Goal: Task Accomplishment & Management: Complete application form

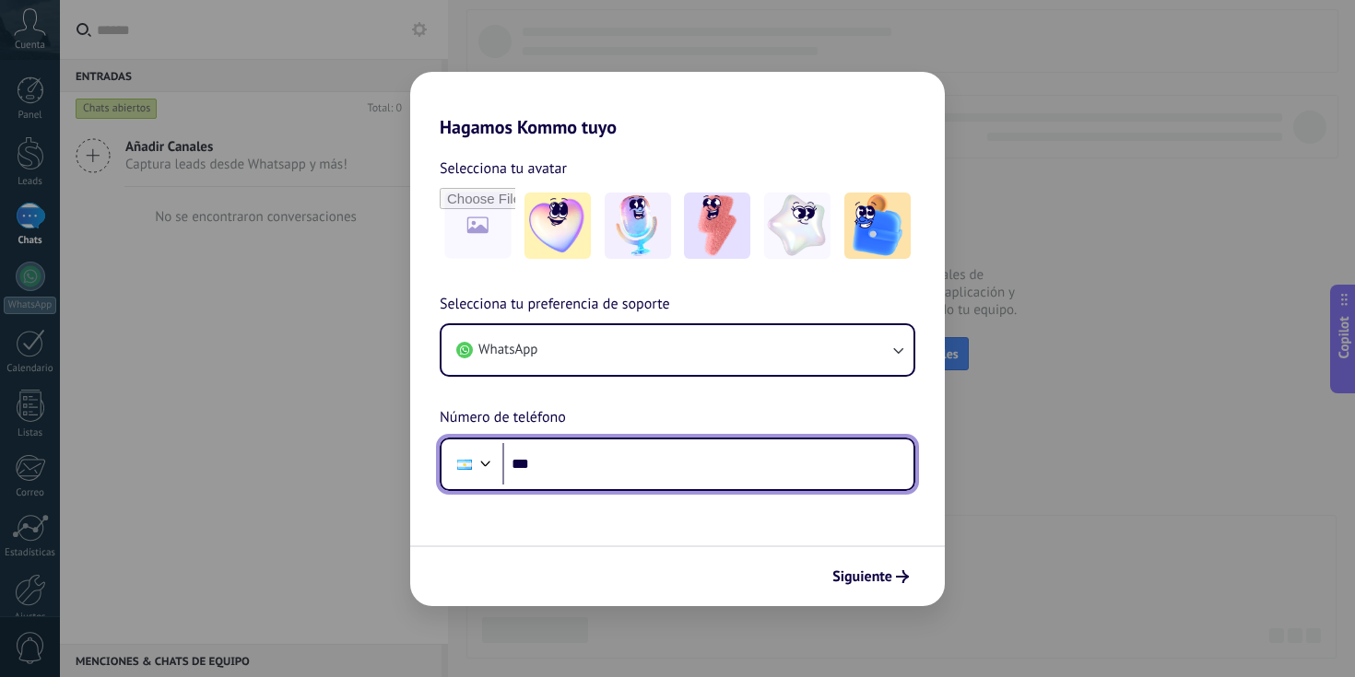
click at [660, 477] on input "***" at bounding box center [707, 464] width 411 height 42
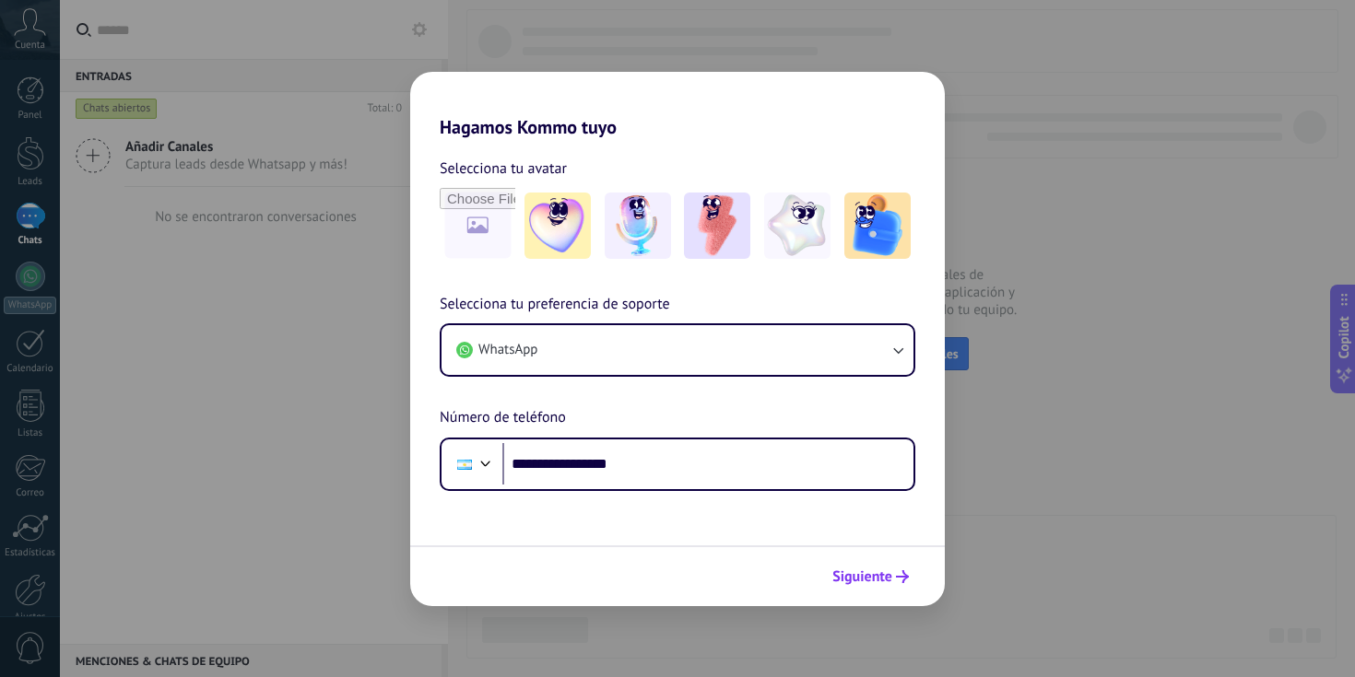
click at [895, 561] on div "Siguiente" at bounding box center [870, 576] width 93 height 31
click at [892, 568] on button "Siguiente" at bounding box center [870, 576] width 93 height 31
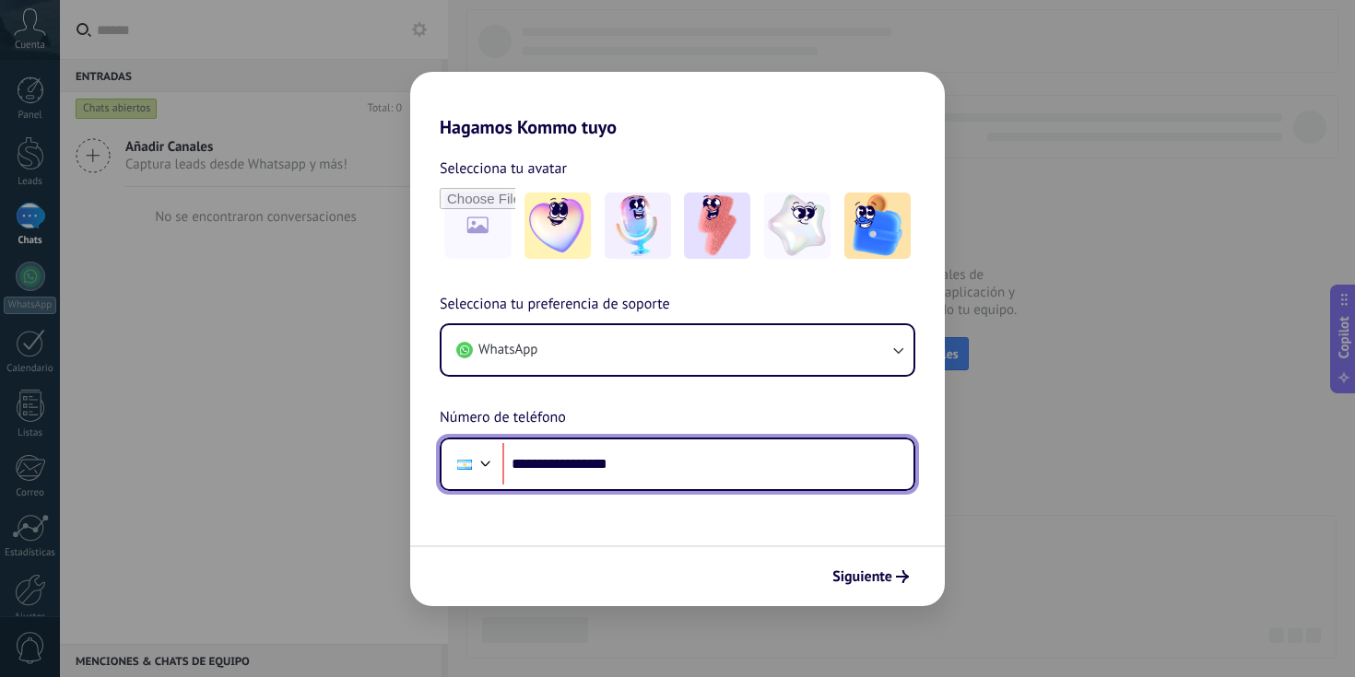
click at [569, 468] on input "**********" at bounding box center [707, 464] width 411 height 42
drag, startPoint x: 664, startPoint y: 455, endPoint x: 513, endPoint y: 461, distance: 150.3
click at [513, 461] on input "**********" at bounding box center [707, 464] width 411 height 42
click at [574, 463] on input "**********" at bounding box center [707, 464] width 411 height 42
drag, startPoint x: 545, startPoint y: 465, endPoint x: 717, endPoint y: 452, distance: 172.9
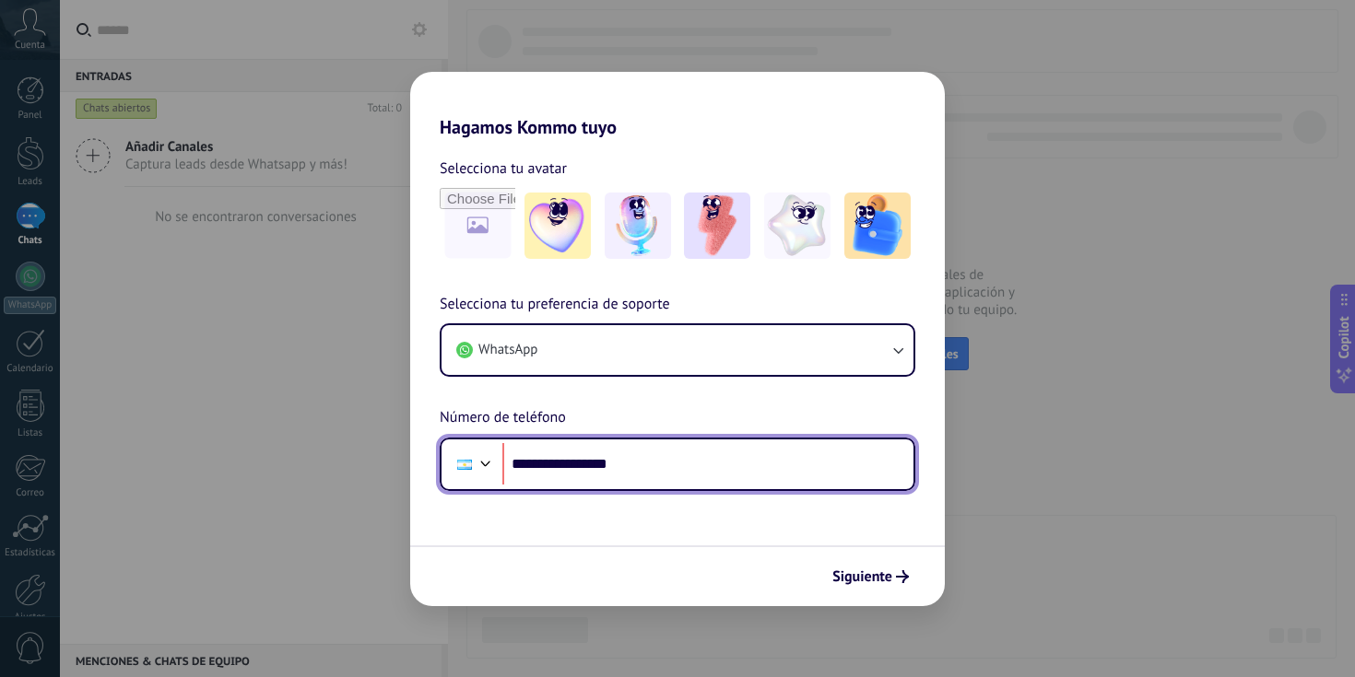
click at [717, 452] on input "**********" at bounding box center [707, 464] width 411 height 42
drag, startPoint x: 712, startPoint y: 466, endPoint x: 547, endPoint y: 473, distance: 164.2
click at [547, 473] on input "**********" at bounding box center [707, 464] width 411 height 42
type input "**********"
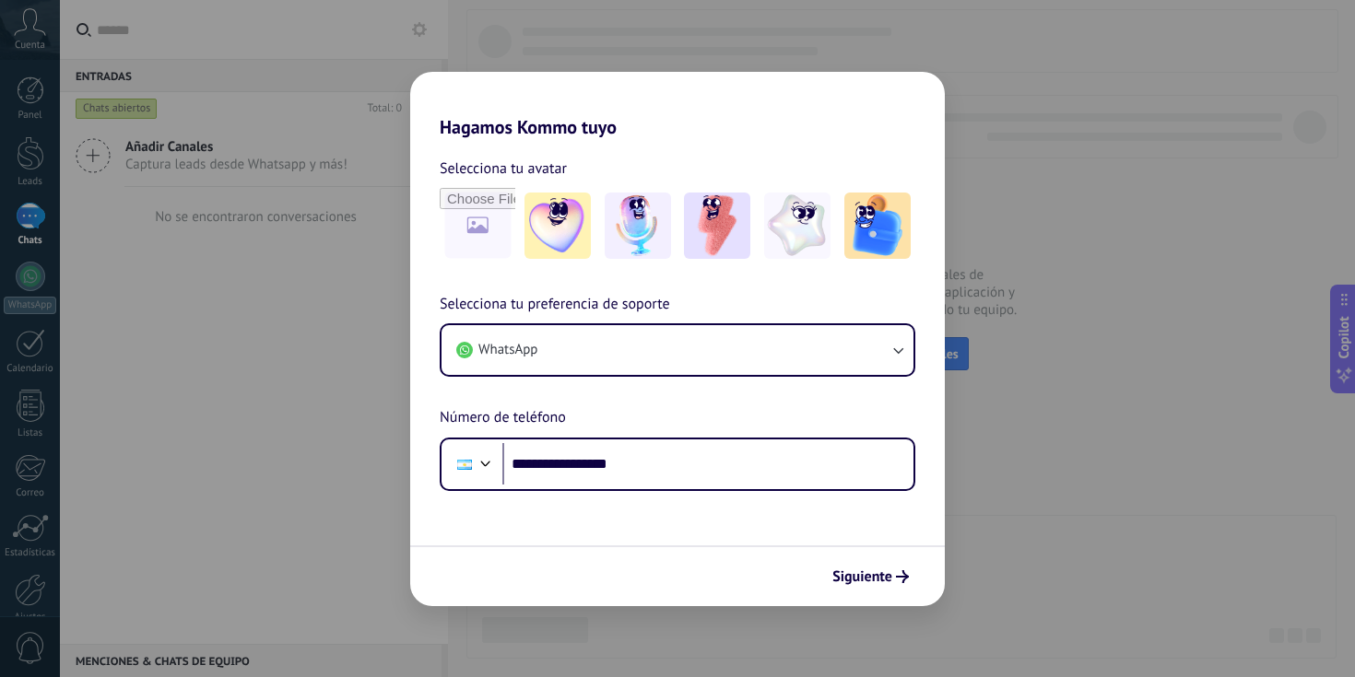
click at [891, 557] on div "Siguiente" at bounding box center [677, 576] width 535 height 61
click at [889, 563] on button "Siguiente" at bounding box center [870, 576] width 93 height 31
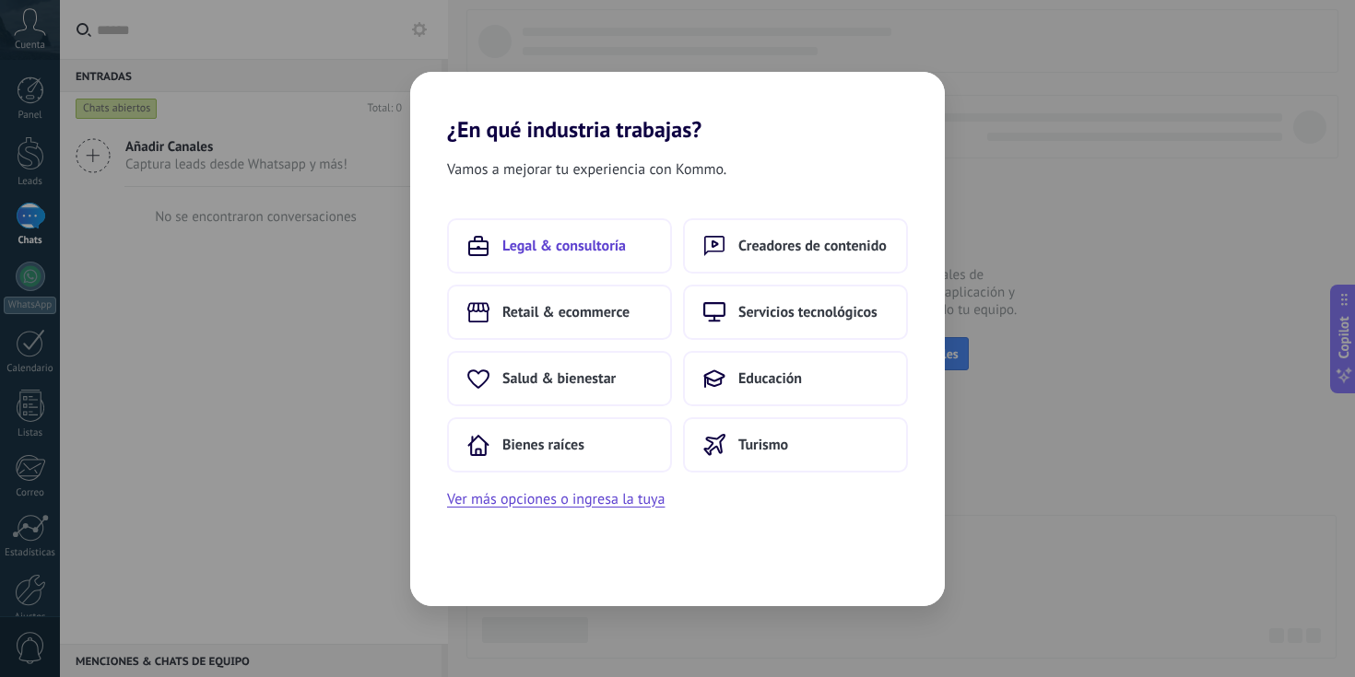
click at [605, 247] on span "Legal & consultoría" at bounding box center [564, 246] width 124 height 18
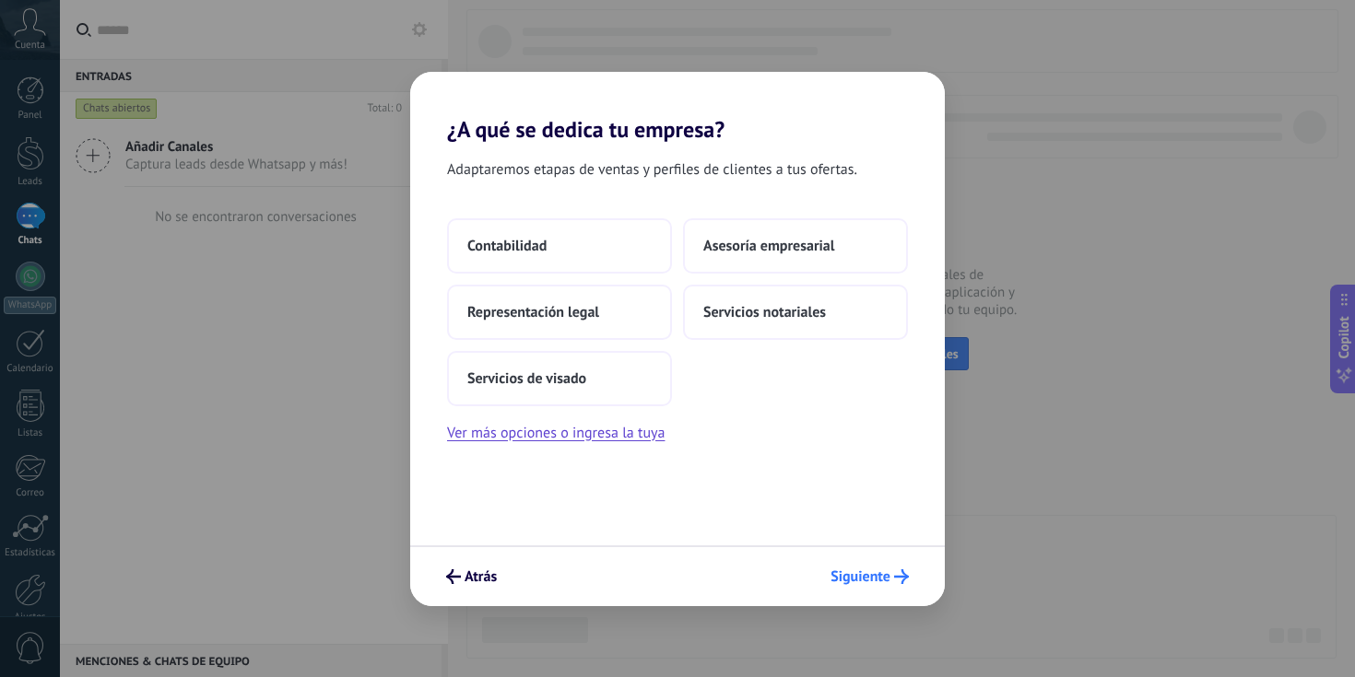
click at [867, 571] on span "Siguiente" at bounding box center [860, 577] width 60 height 13
click at [776, 252] on span "Asesoría empresarial" at bounding box center [768, 246] width 131 height 18
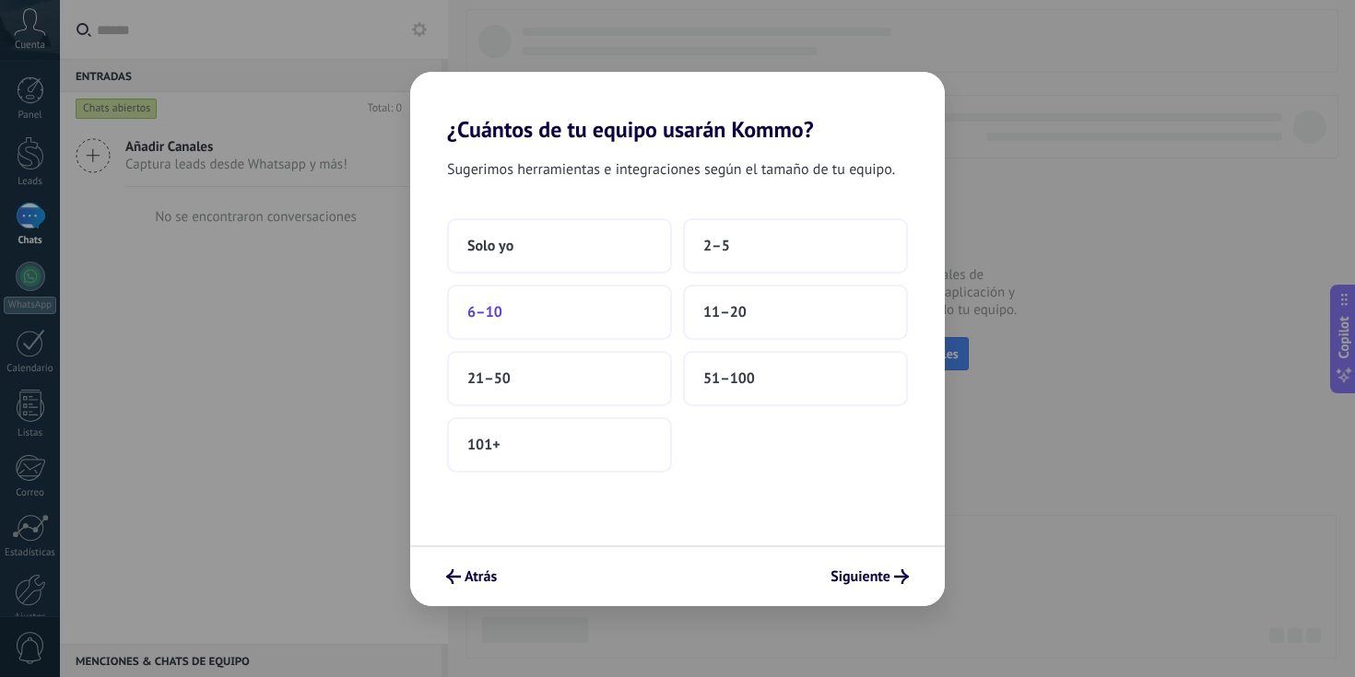
click at [632, 323] on button "6–10" at bounding box center [559, 312] width 225 height 55
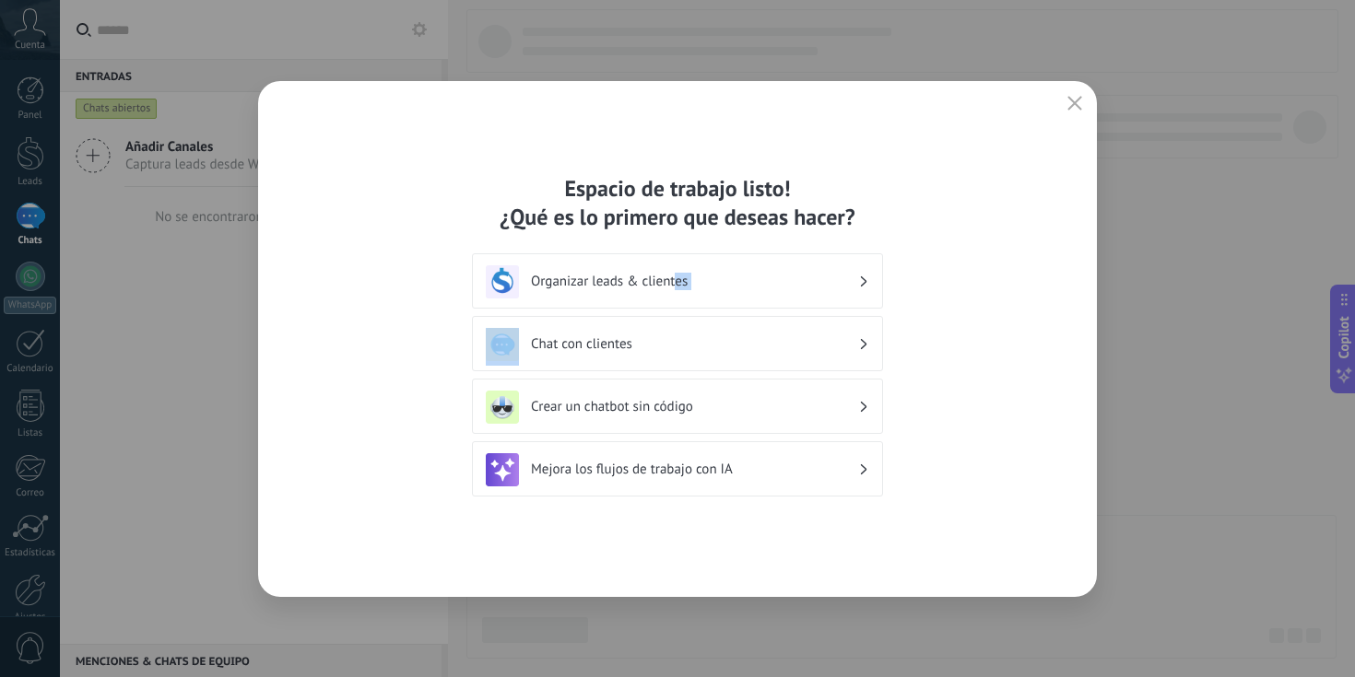
drag, startPoint x: 673, startPoint y: 288, endPoint x: 665, endPoint y: 311, distance: 23.3
click at [665, 311] on div "Espacio de trabajo listo! ¿Qué es lo primero que deseas hacer? Organizar leads …" at bounding box center [677, 339] width 411 height 330
click at [649, 368] on div "Chat con clientes" at bounding box center [677, 343] width 411 height 55
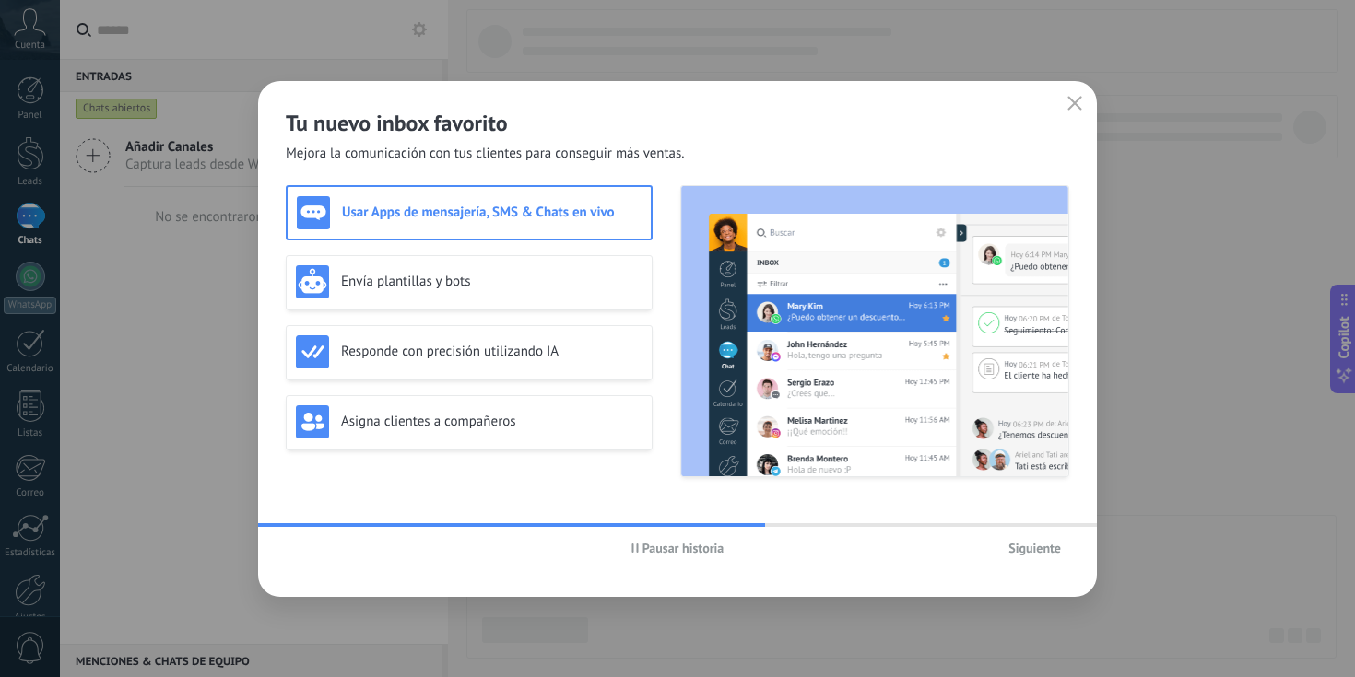
click at [1021, 544] on span "Siguiente" at bounding box center [1034, 548] width 53 height 13
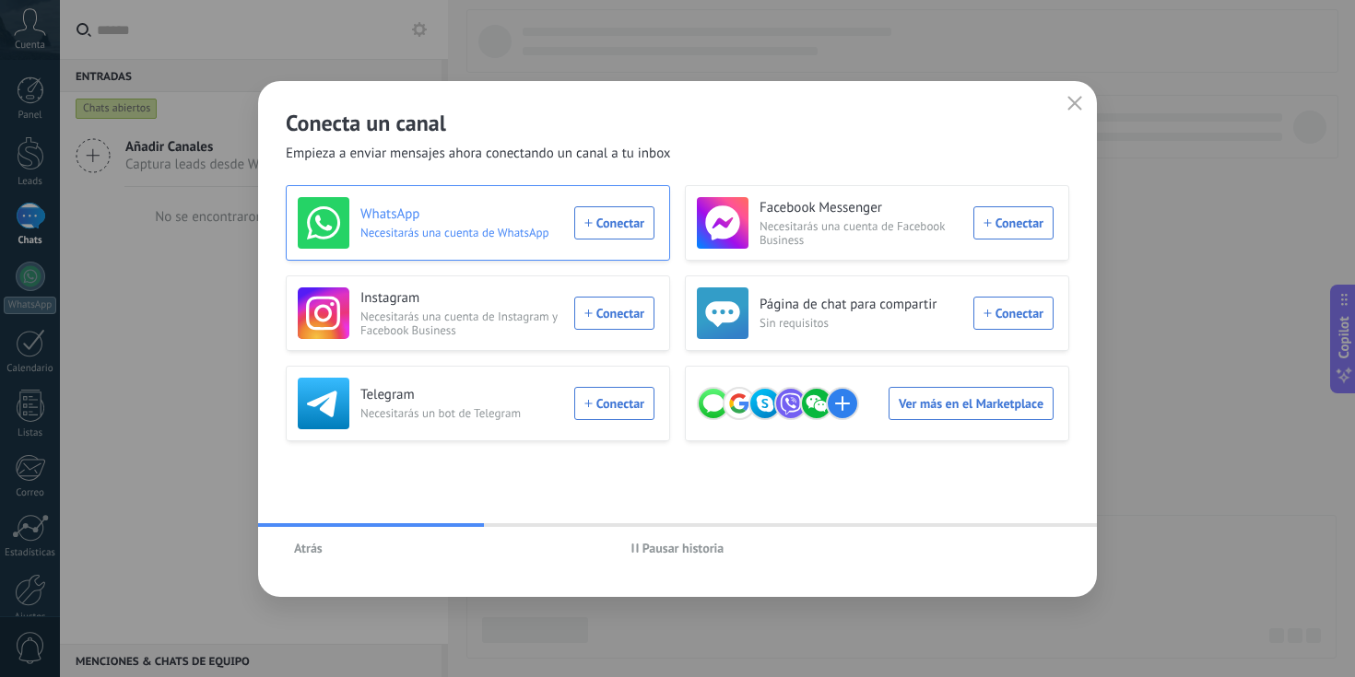
click at [585, 215] on div "WhatsApp Necesitarás una cuenta de WhatsApp Conectar" at bounding box center [476, 223] width 357 height 52
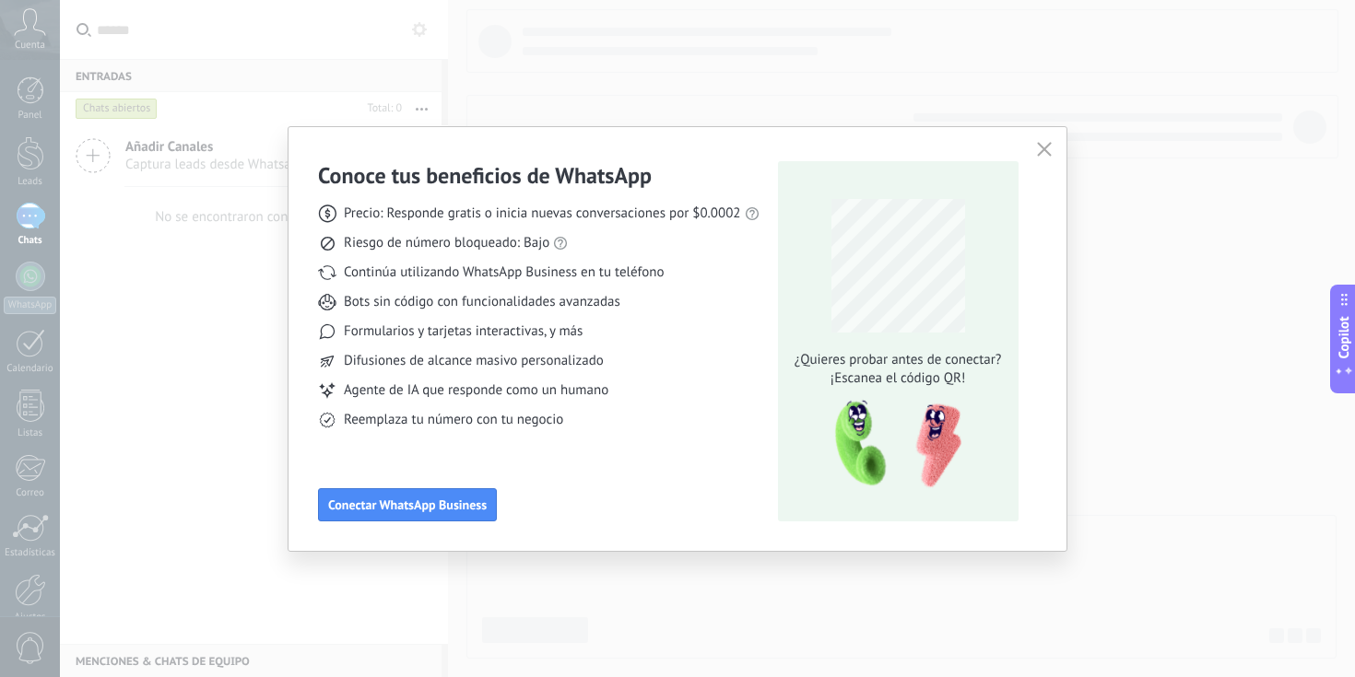
click at [716, 250] on div "Riesgo de número bloqueado: Bajo" at bounding box center [538, 243] width 441 height 18
click at [950, 422] on img at bounding box center [892, 444] width 146 height 99
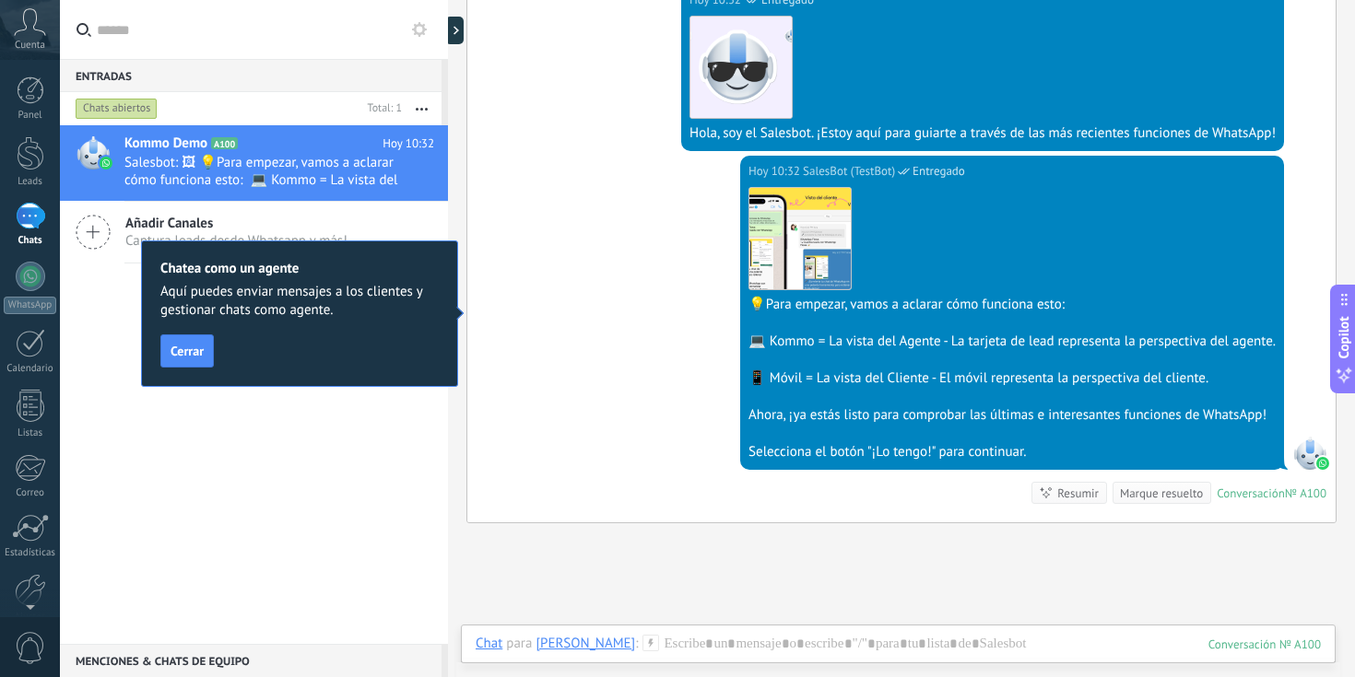
scroll to position [404, 0]
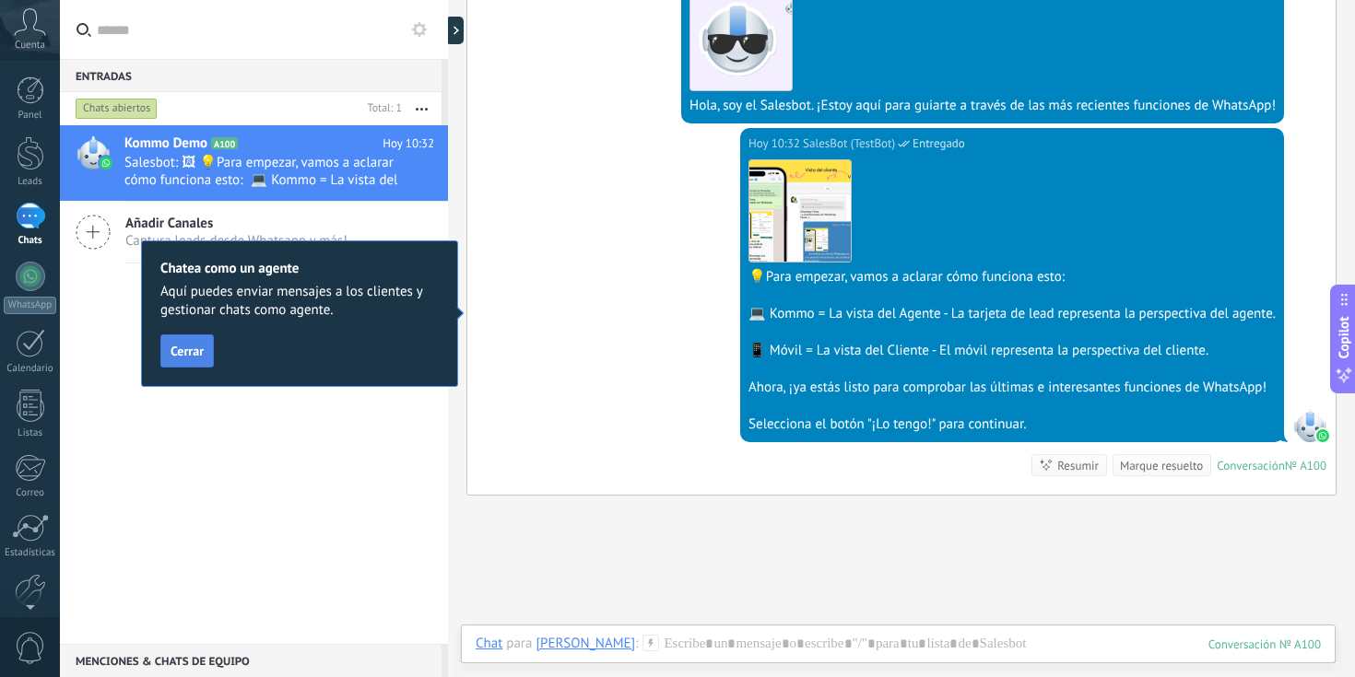
click at [182, 355] on span "Cerrar" at bounding box center [187, 351] width 33 height 13
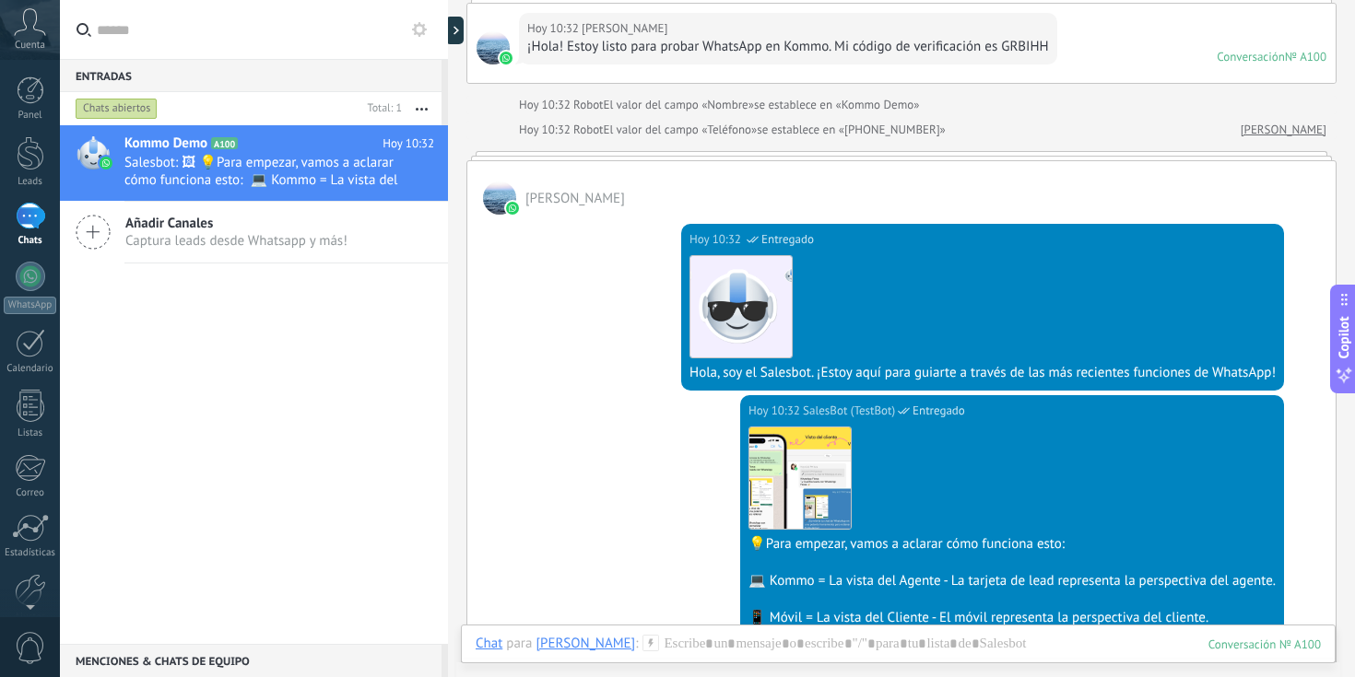
scroll to position [0, 0]
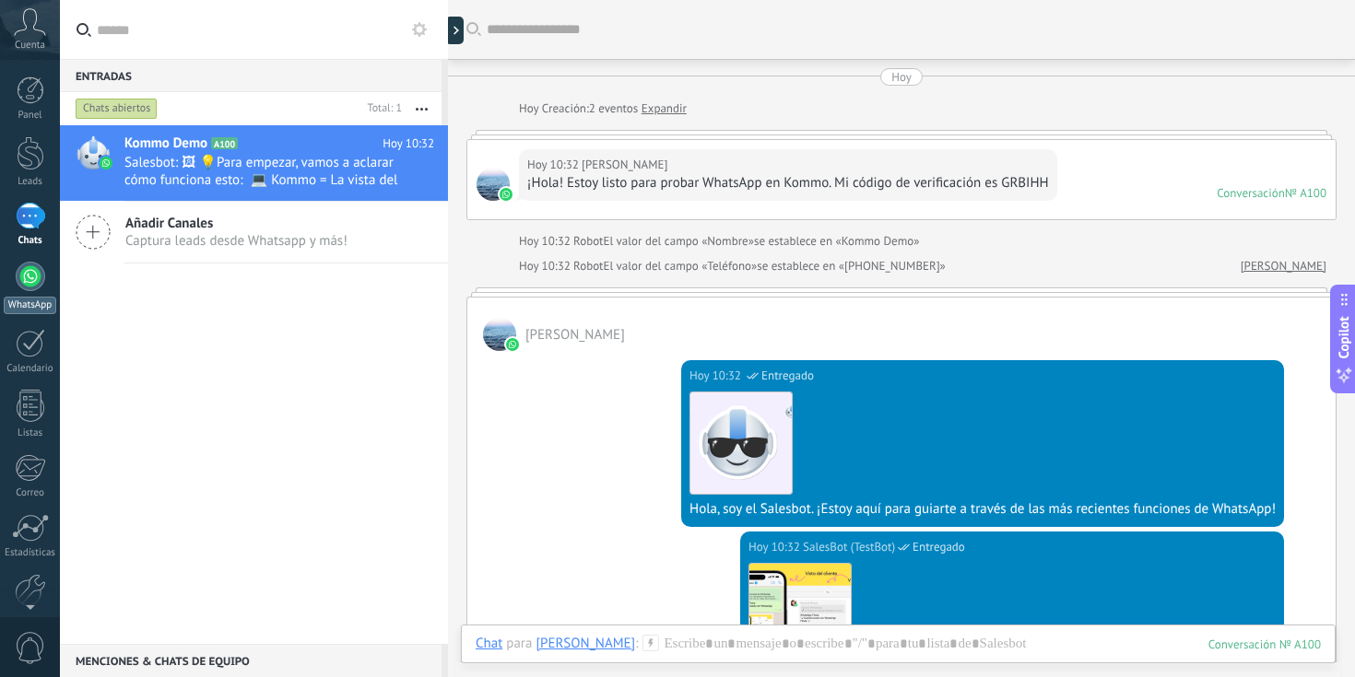
click at [39, 277] on div at bounding box center [30, 276] width 29 height 29
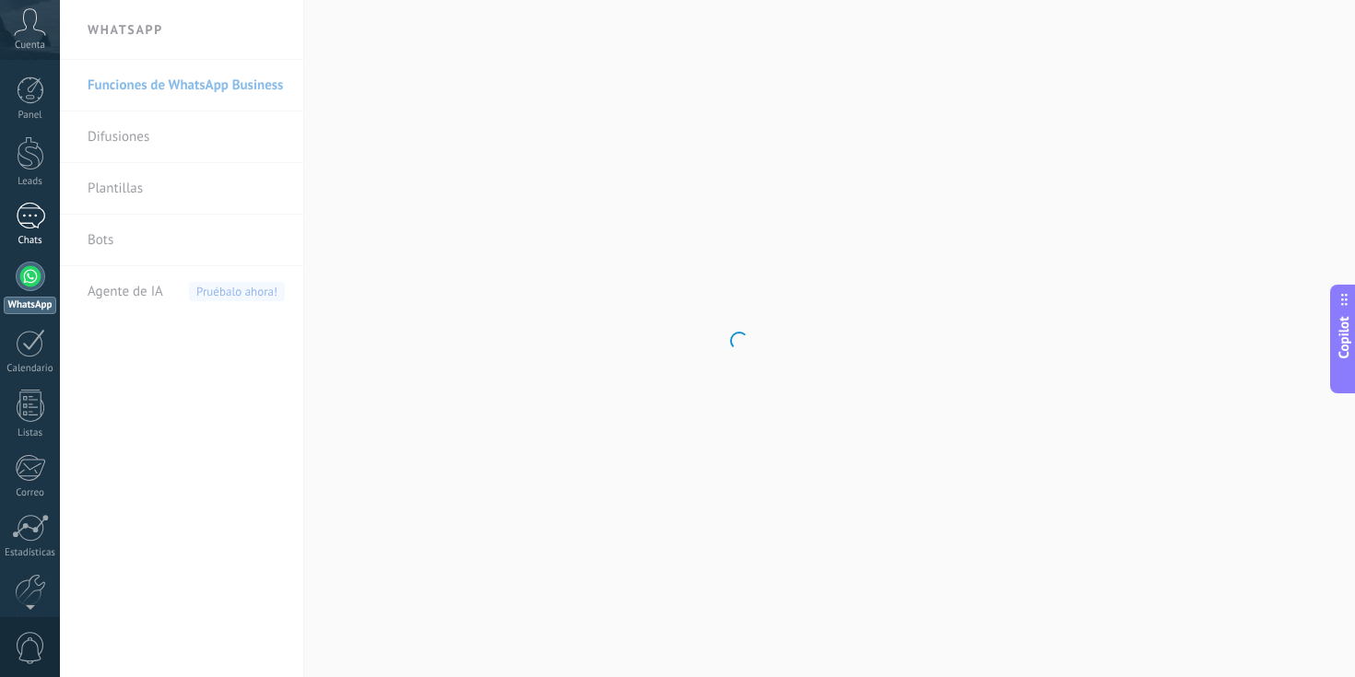
click at [32, 210] on div "1" at bounding box center [30, 216] width 29 height 27
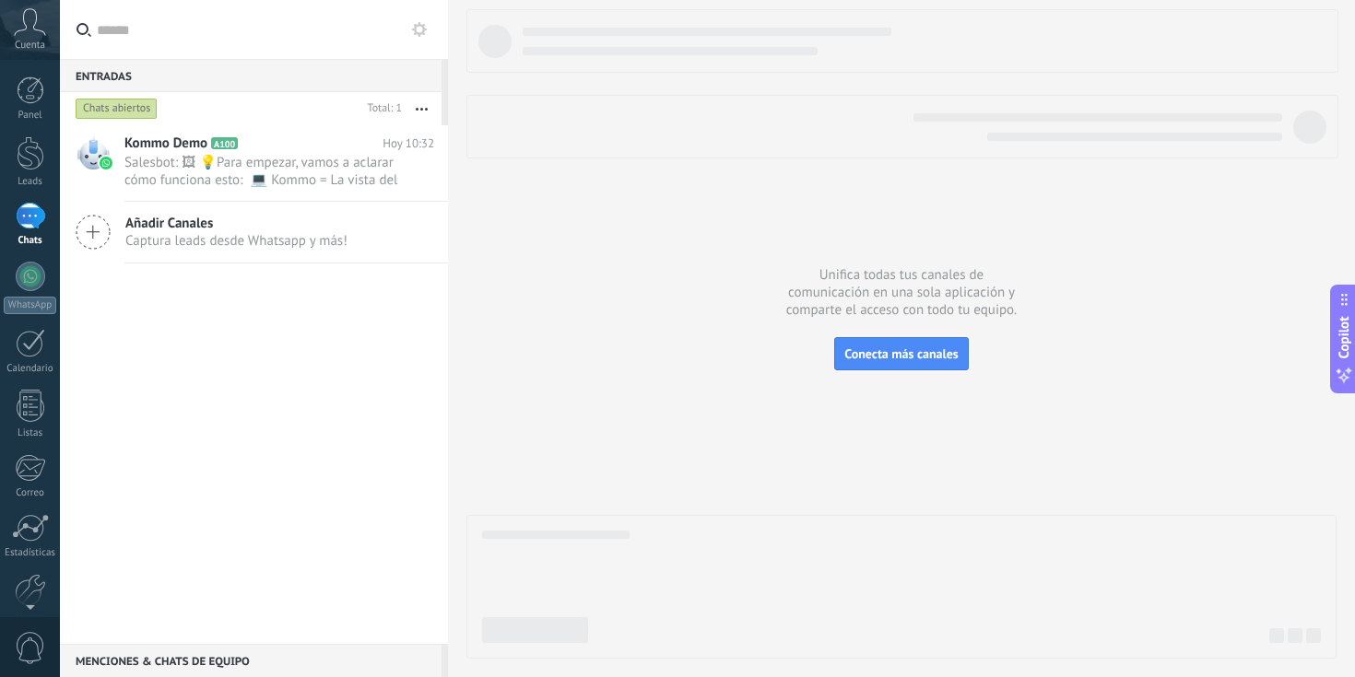
click at [430, 114] on button "button" at bounding box center [422, 108] width 40 height 33
click at [249, 403] on div "Kommo Demo A100 [DATE] 10:32 Salesbot: 🖼 💡Para empezar, vamos a aclarar cómo fu…" at bounding box center [254, 384] width 388 height 519
click at [218, 169] on span "Salesbot: 🖼 💡Para empezar, vamos a aclarar cómo funciona esto: 💻 Kommo = La vis…" at bounding box center [261, 171] width 275 height 35
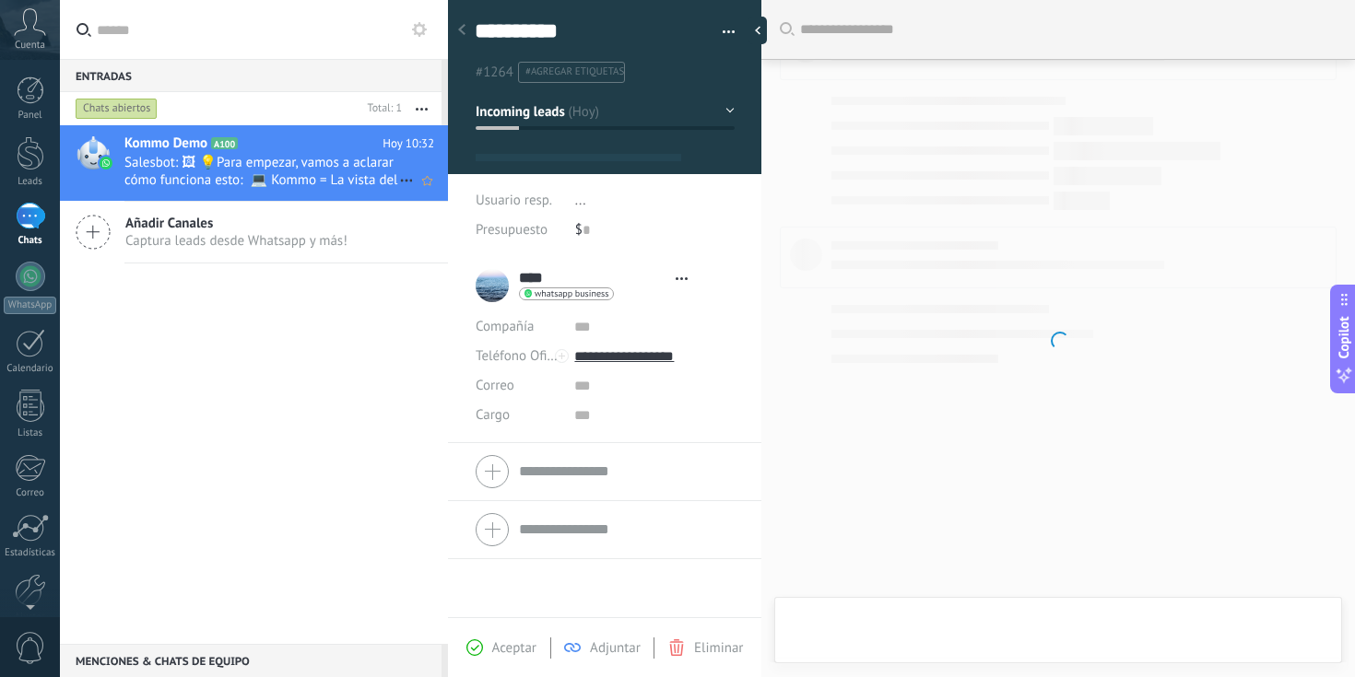
scroll to position [28, 0]
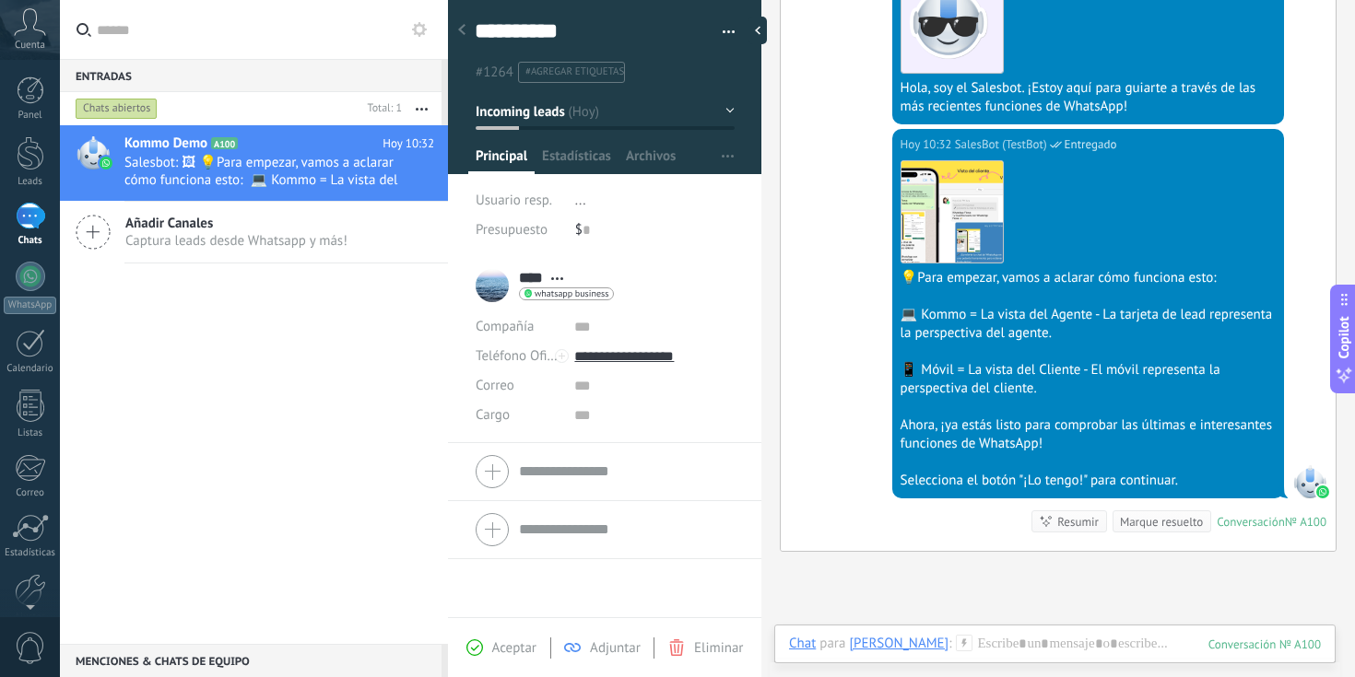
click at [462, 34] on use at bounding box center [461, 29] width 7 height 11
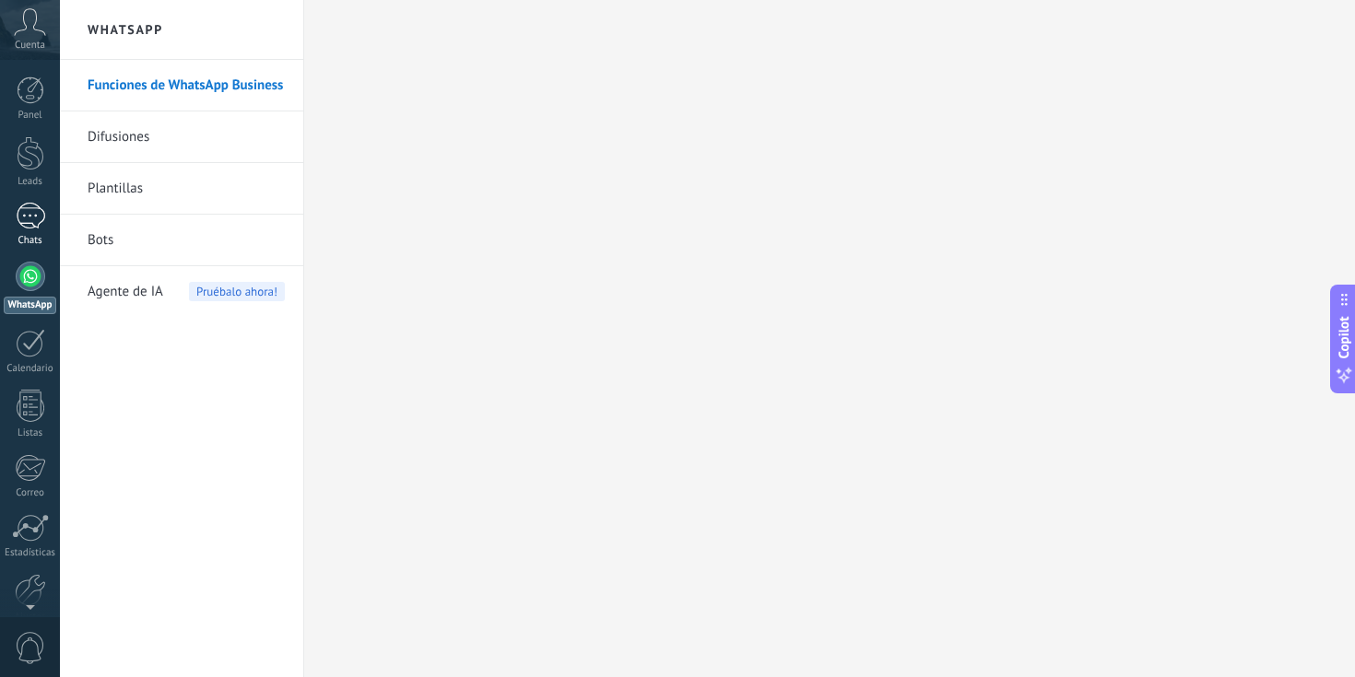
click at [24, 218] on div "1" at bounding box center [30, 216] width 29 height 27
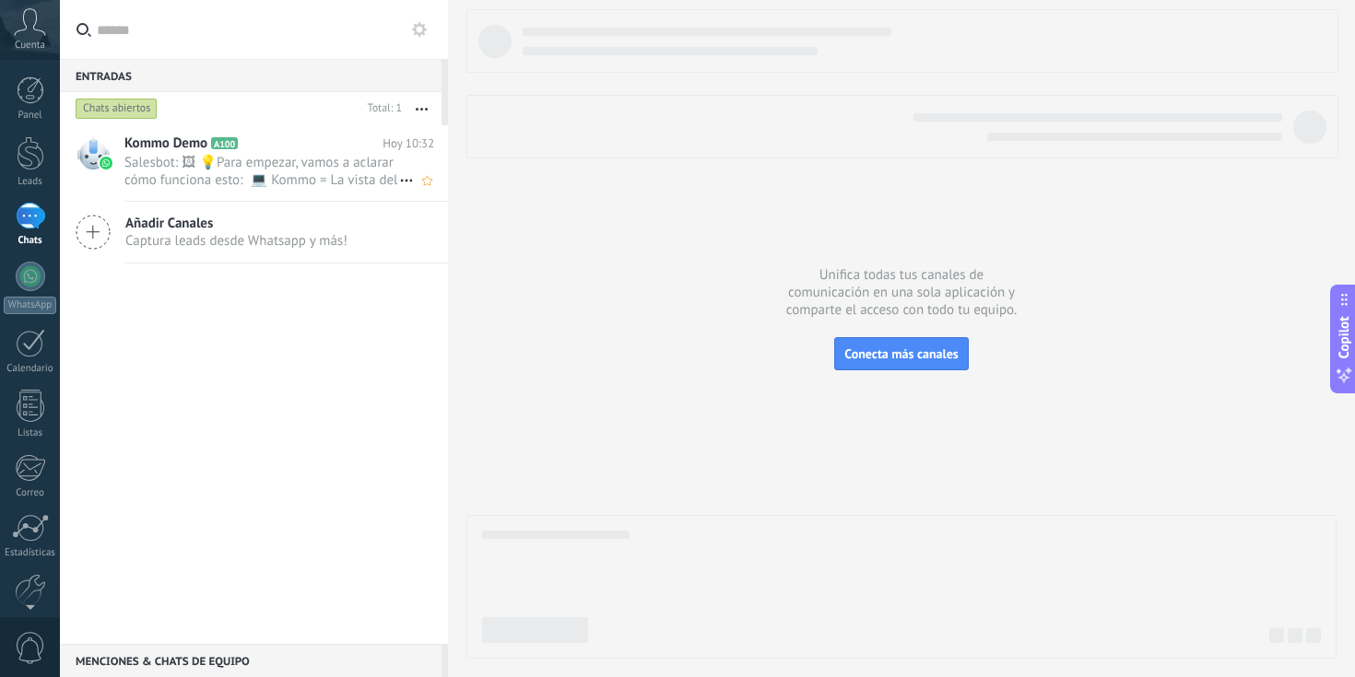
click at [218, 139] on span "A100" at bounding box center [224, 143] width 27 height 12
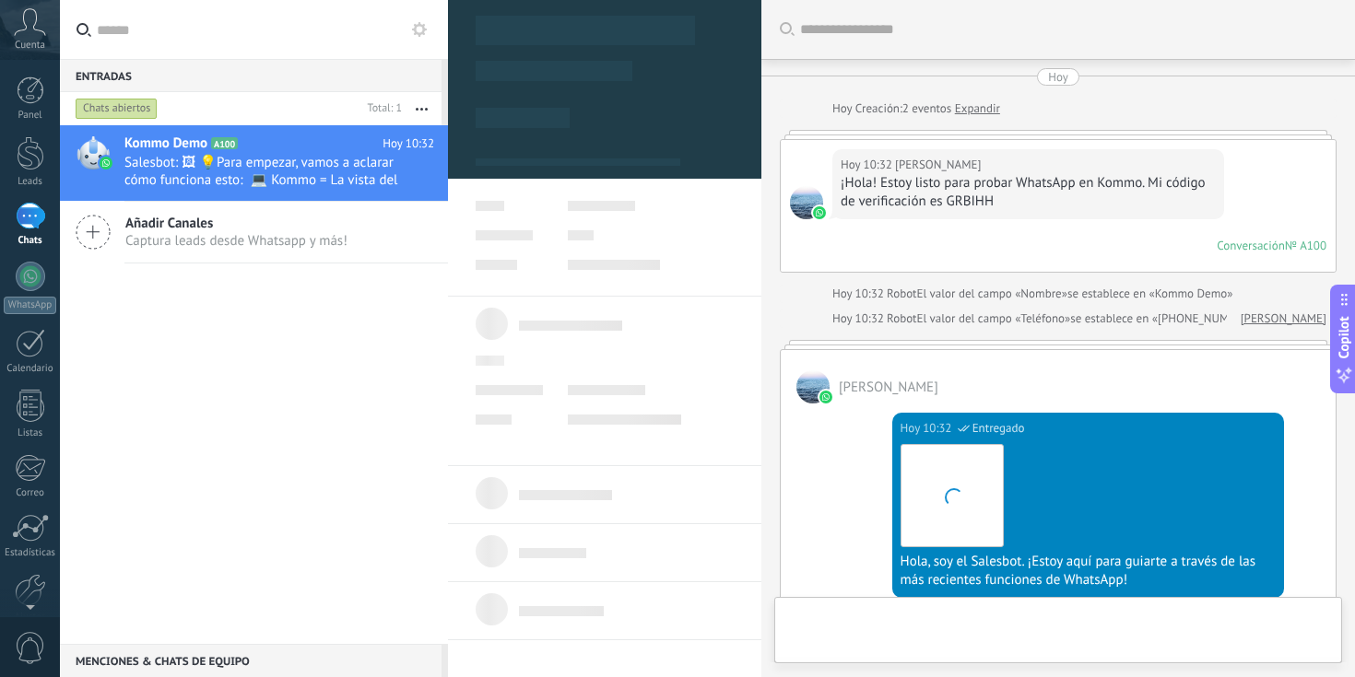
type textarea "**********"
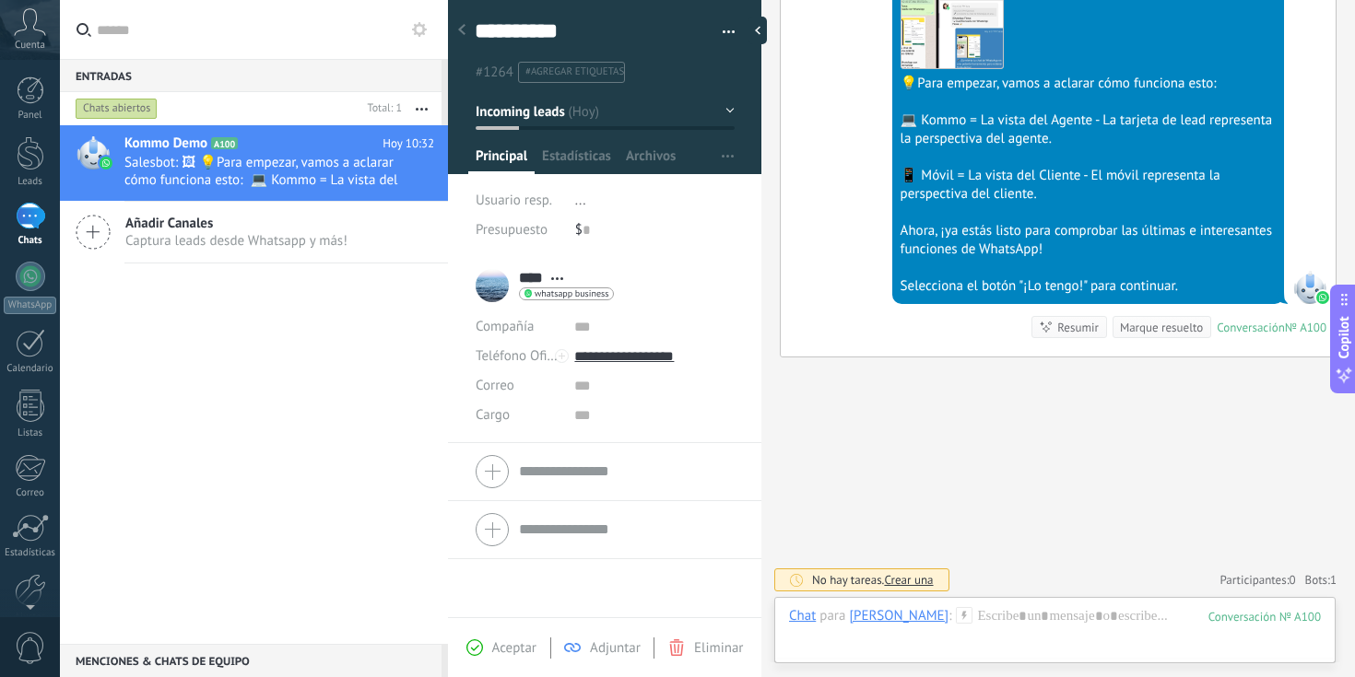
scroll to position [669, 0]
click at [943, 641] on div at bounding box center [1055, 634] width 532 height 55
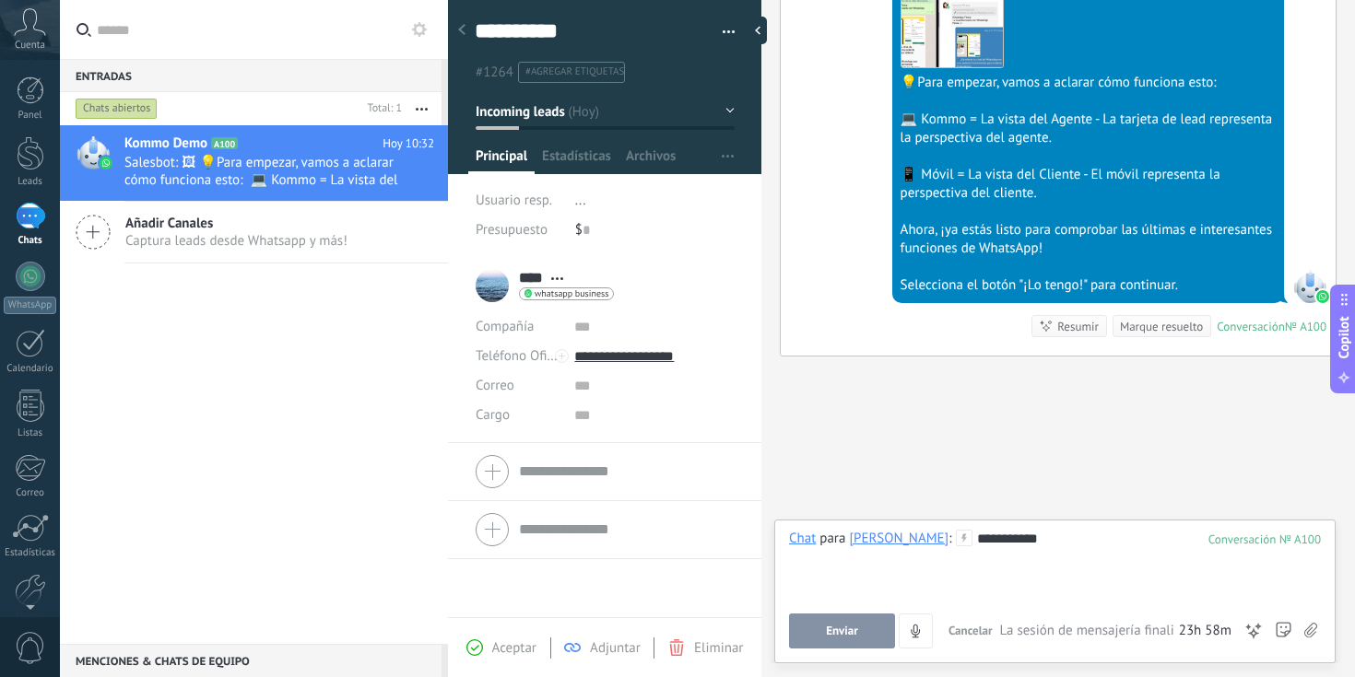
click at [851, 641] on button "Enviar" at bounding box center [842, 631] width 106 height 35
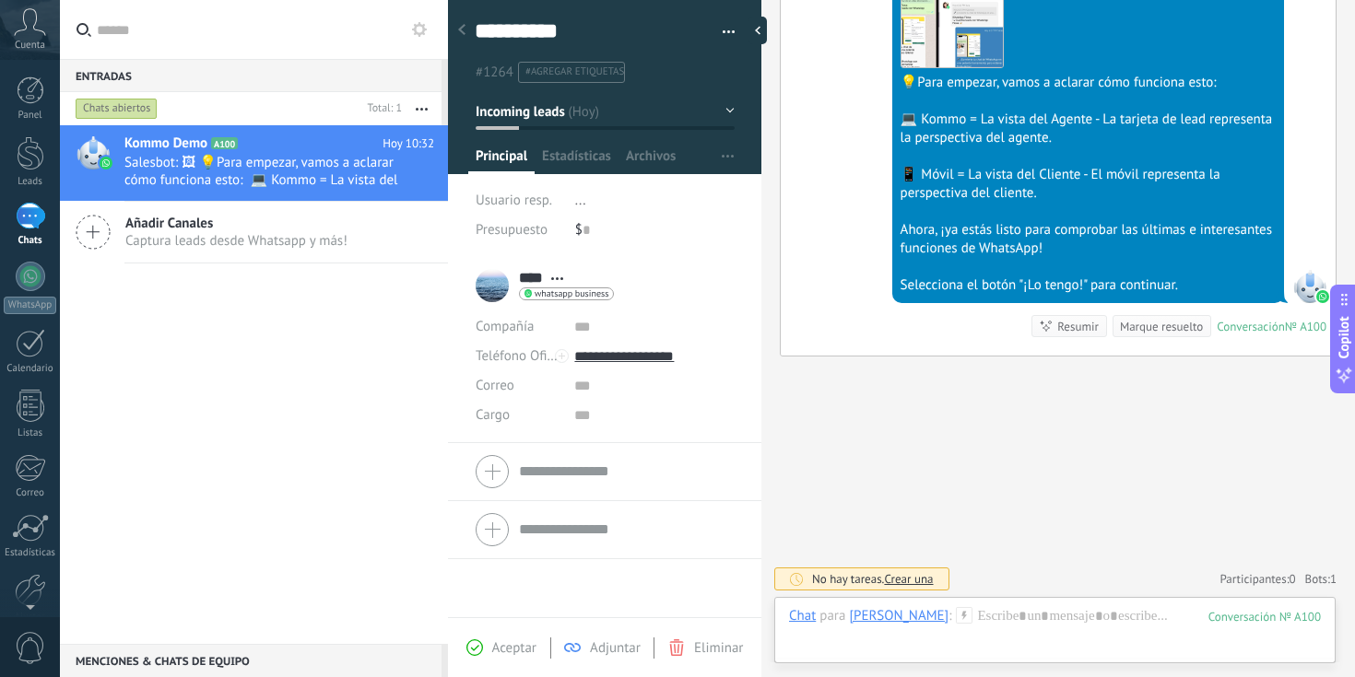
scroll to position [739, 0]
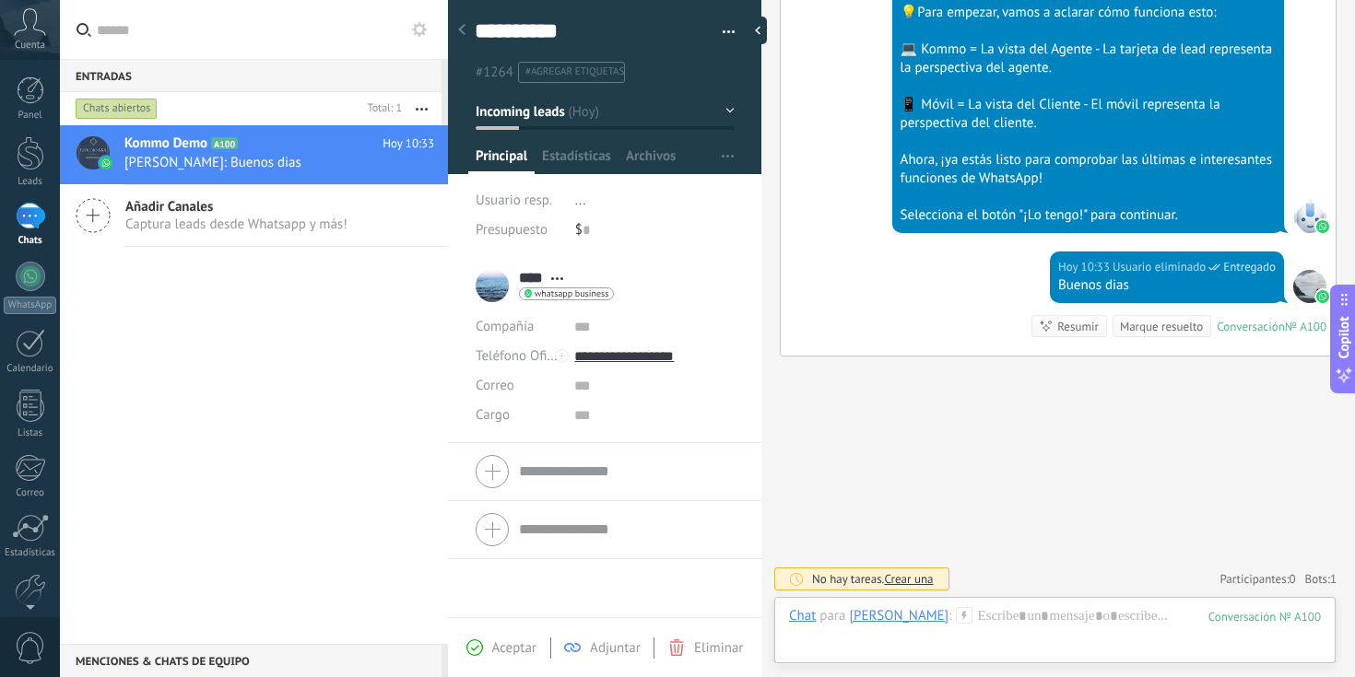
click at [925, 582] on span "Crear una" at bounding box center [908, 579] width 49 height 16
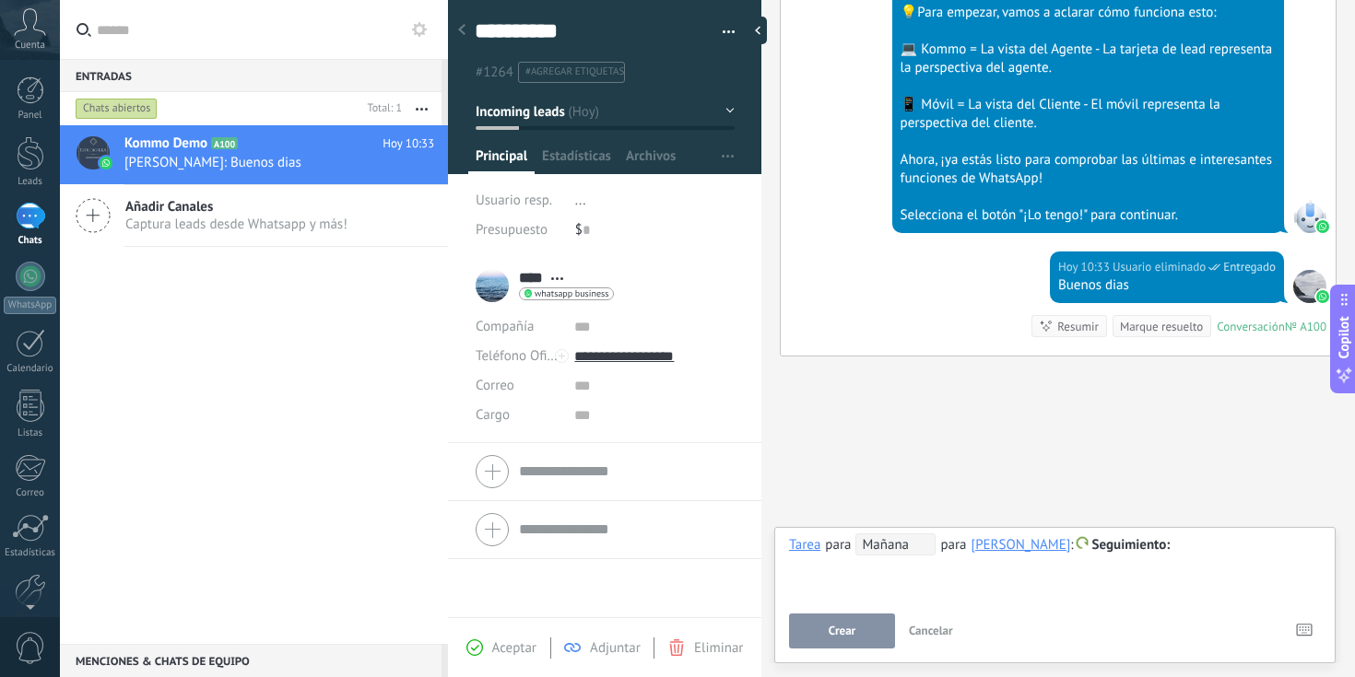
click at [931, 635] on span "Cancelar" at bounding box center [931, 631] width 44 height 16
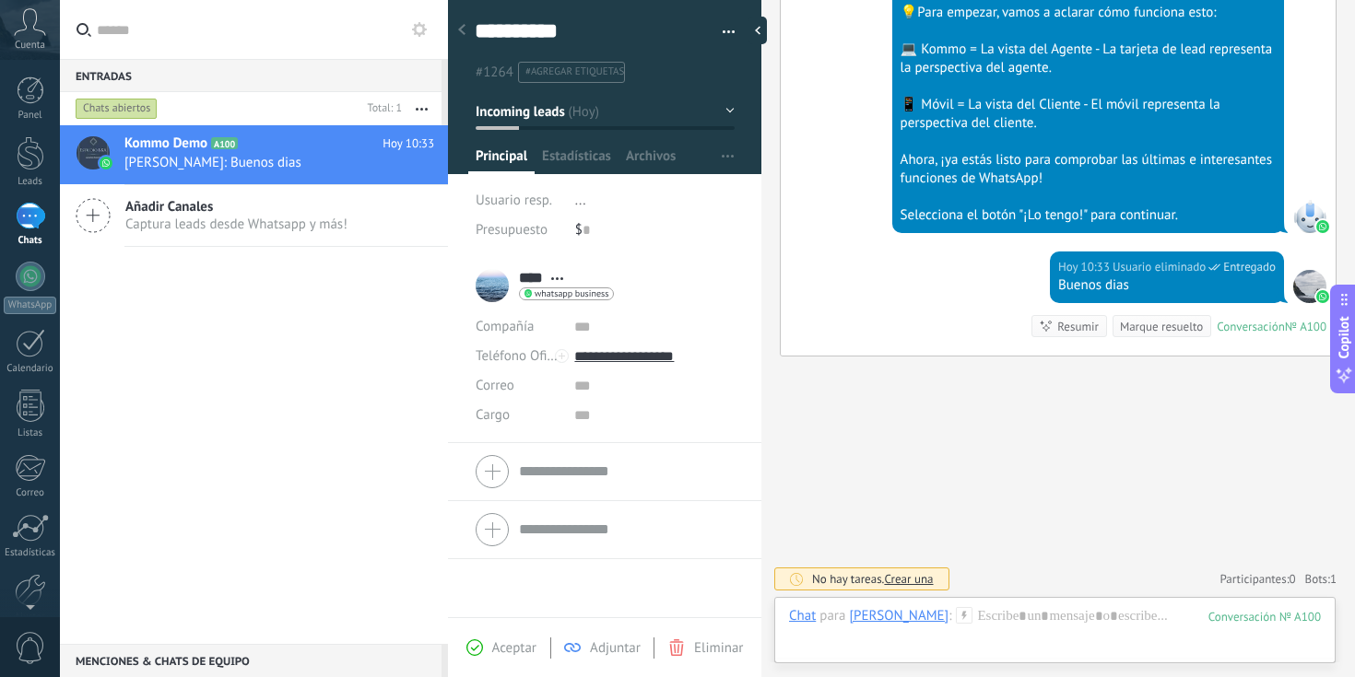
scroll to position [473, 0]
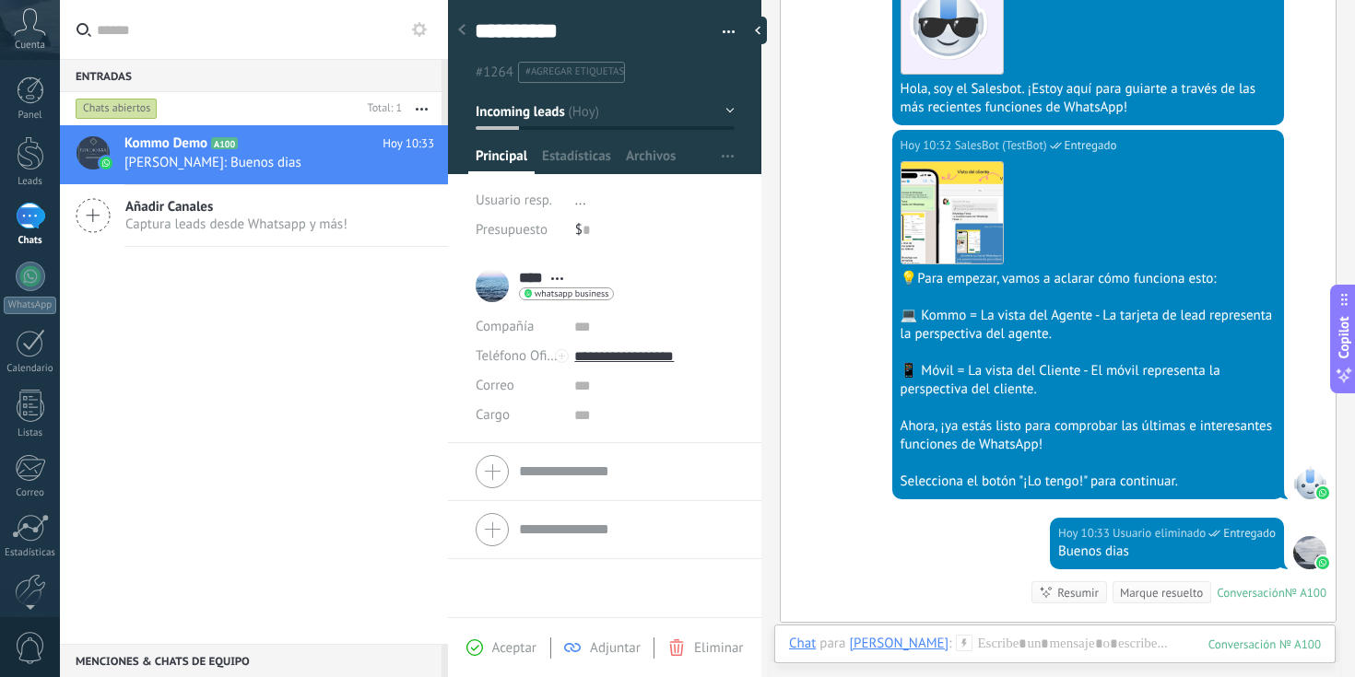
click at [721, 37] on button "button" at bounding box center [722, 32] width 27 height 28
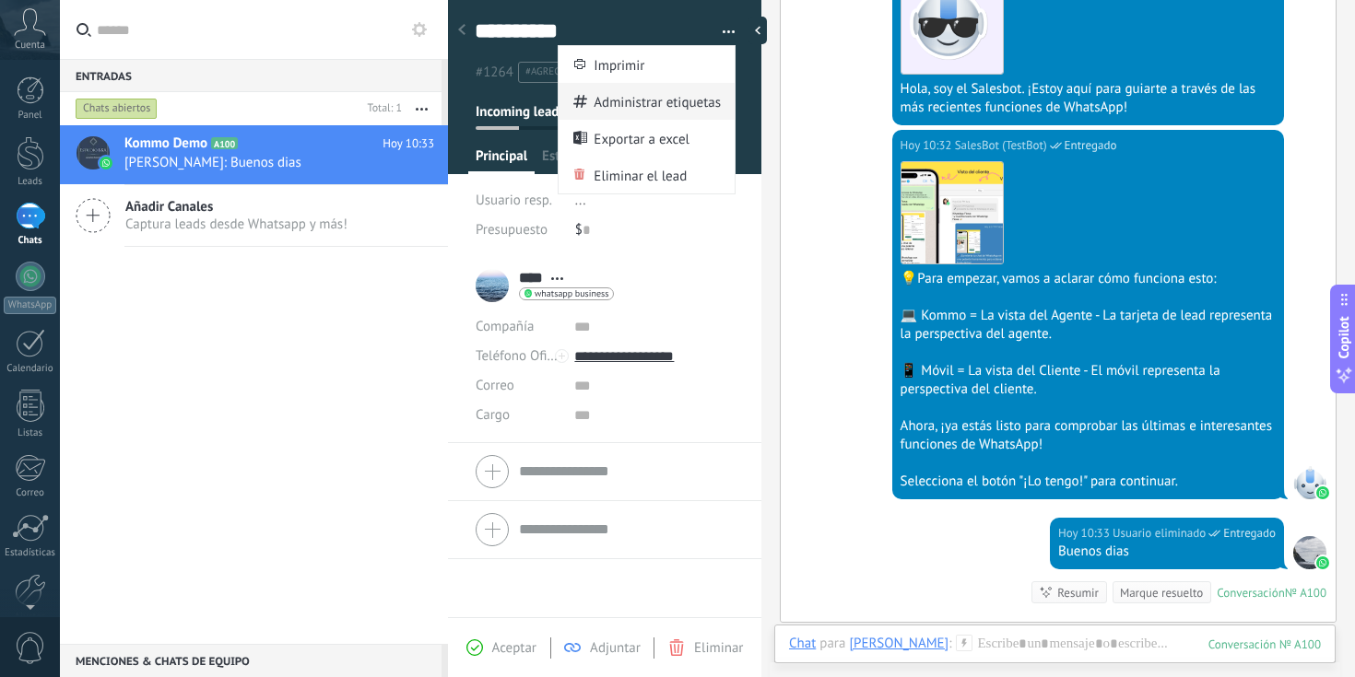
click at [697, 94] on span "Administrar etiquetas" at bounding box center [657, 101] width 127 height 37
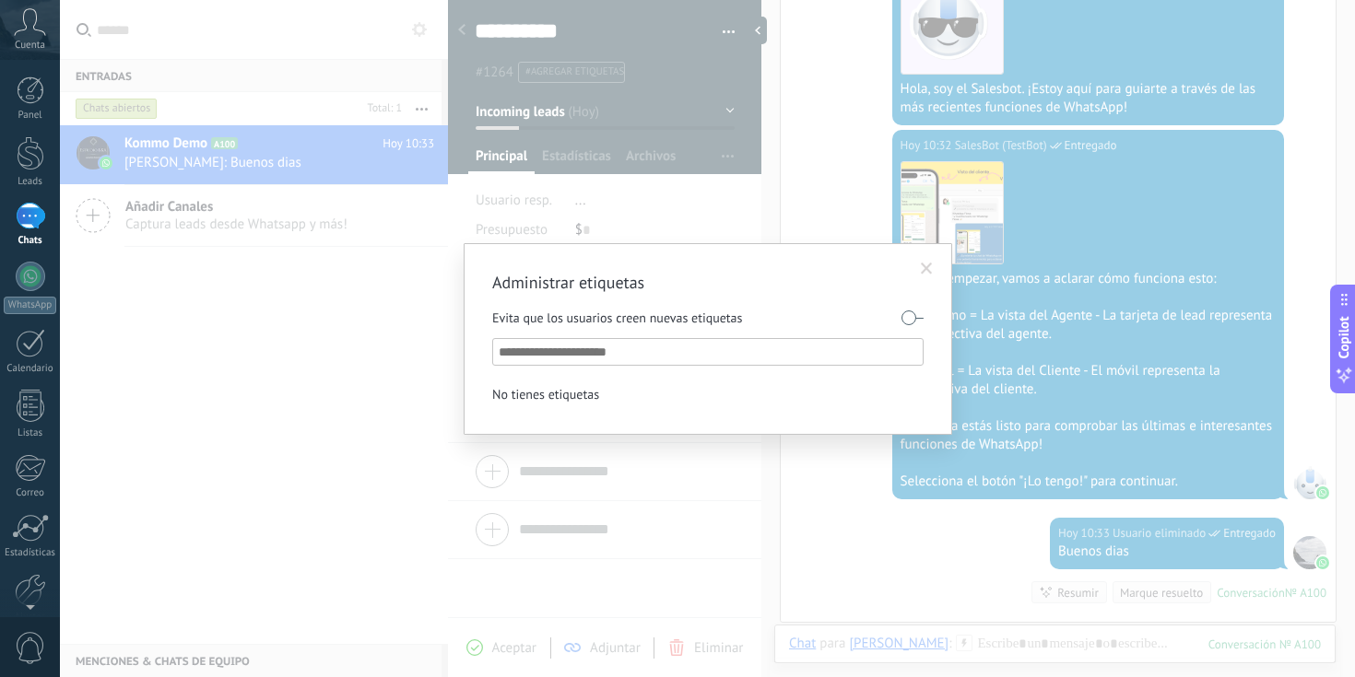
click at [924, 269] on span at bounding box center [927, 269] width 12 height 13
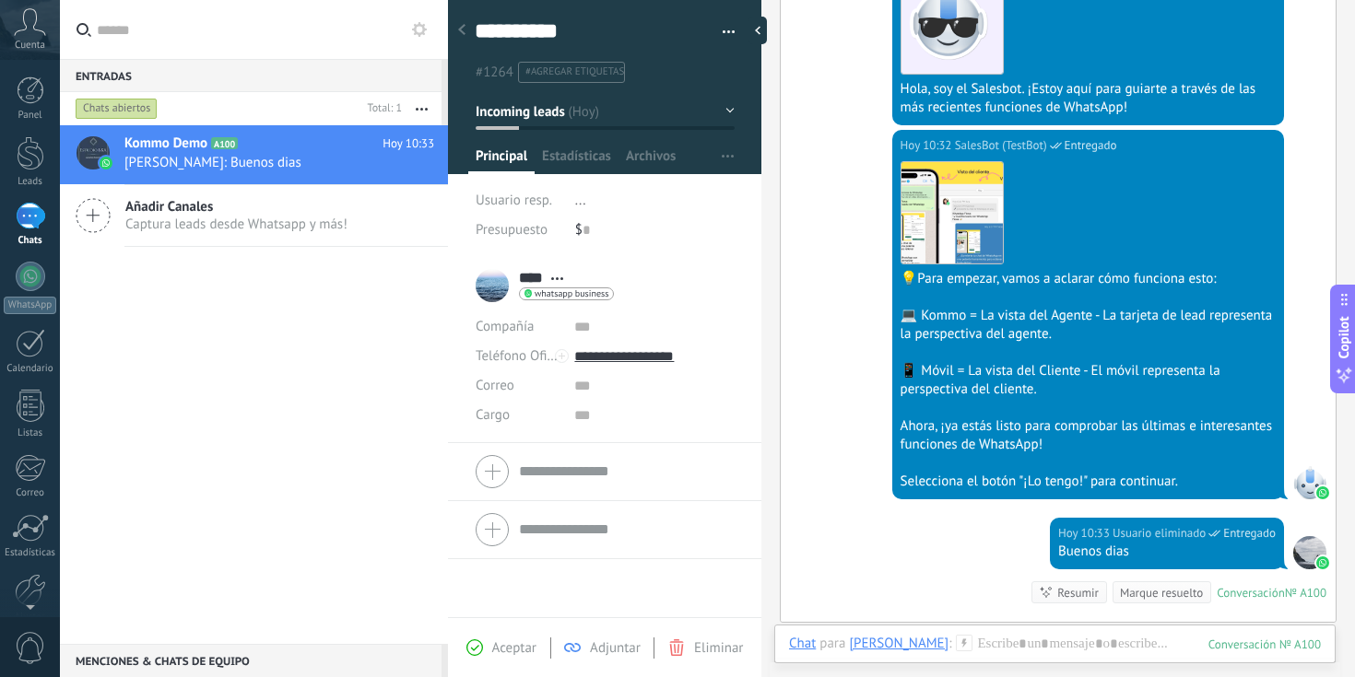
click at [722, 21] on button "button" at bounding box center [722, 32] width 27 height 28
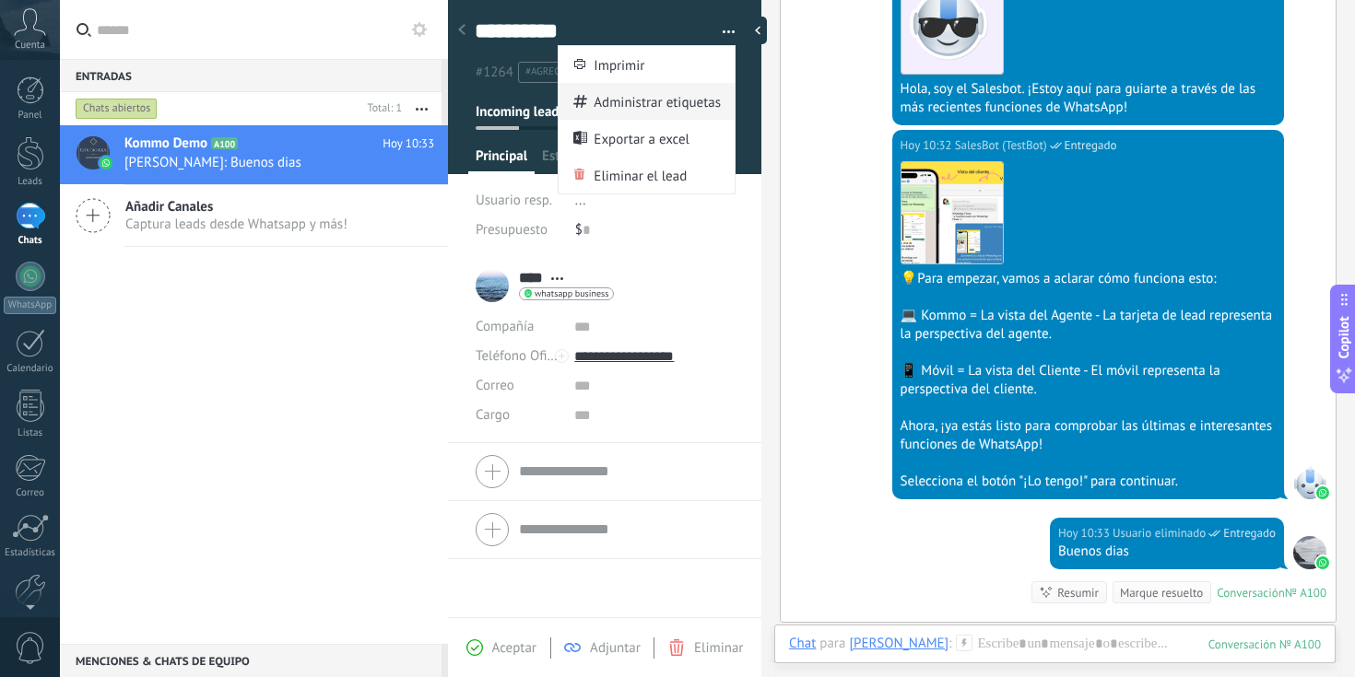
click at [684, 99] on span "Administrar etiquetas" at bounding box center [657, 101] width 127 height 37
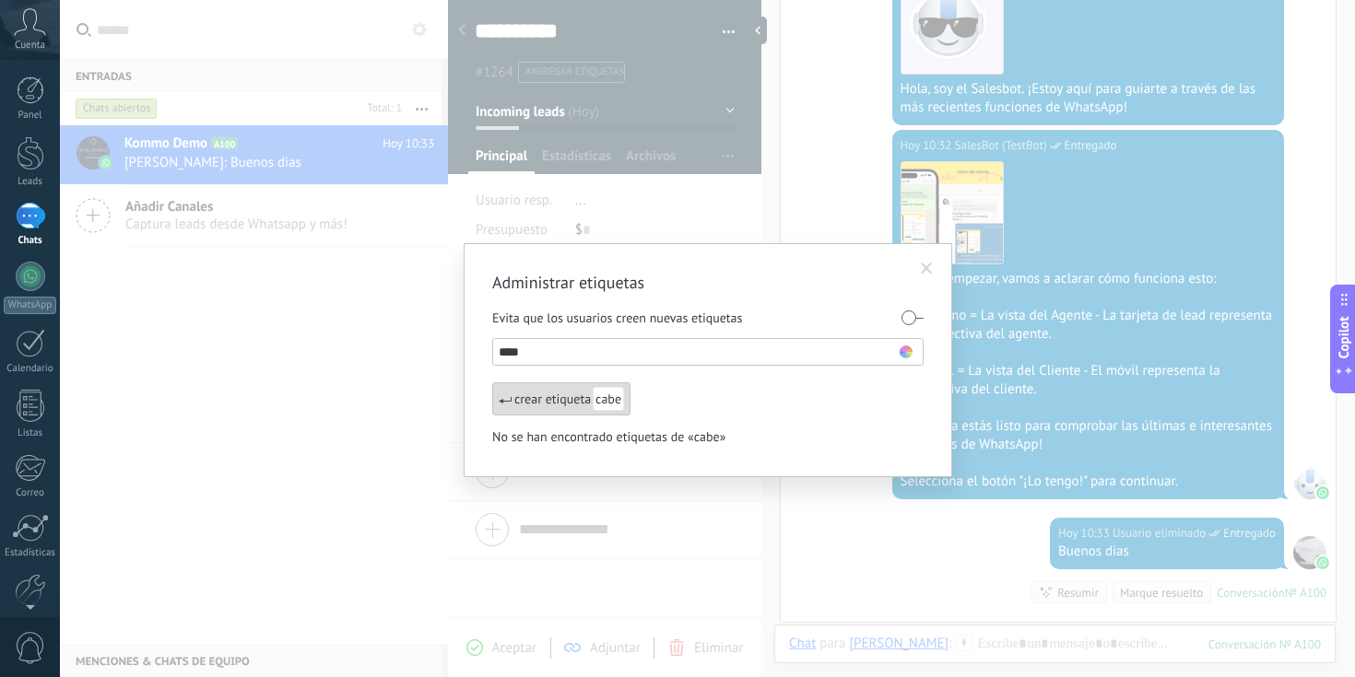
type input "****"
click at [608, 406] on span "cabe" at bounding box center [608, 399] width 31 height 24
click at [553, 405] on div "crear etiqueta cabe" at bounding box center [561, 398] width 138 height 33
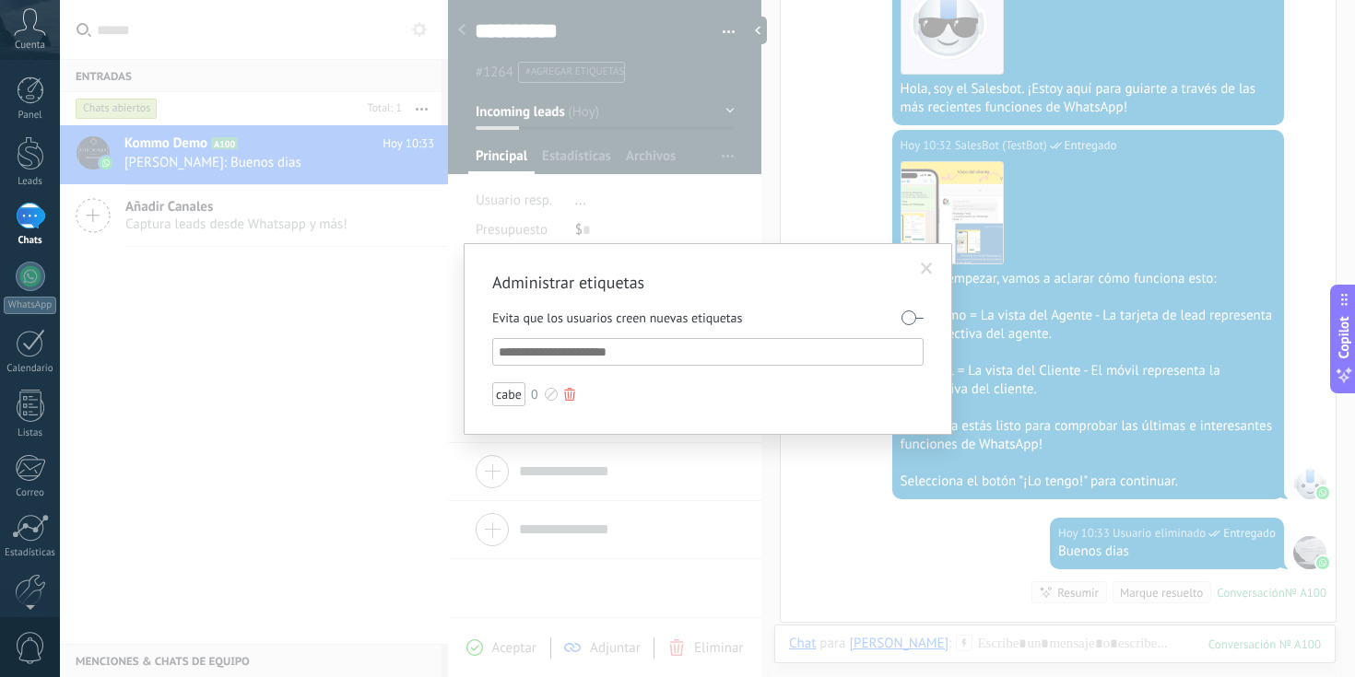
click at [505, 399] on div "cabe" at bounding box center [508, 394] width 33 height 24
click at [924, 265] on span at bounding box center [927, 269] width 12 height 13
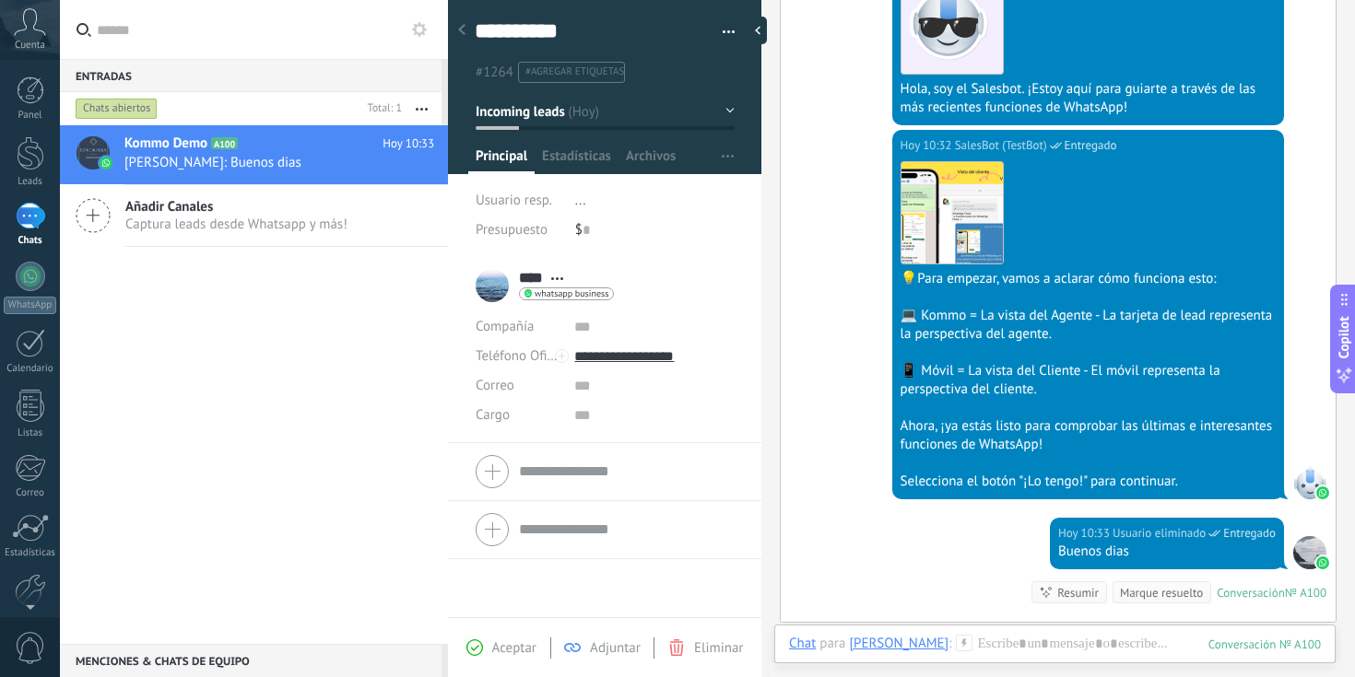
click at [591, 78] on li "#agregar etiquetas" at bounding box center [571, 72] width 107 height 21
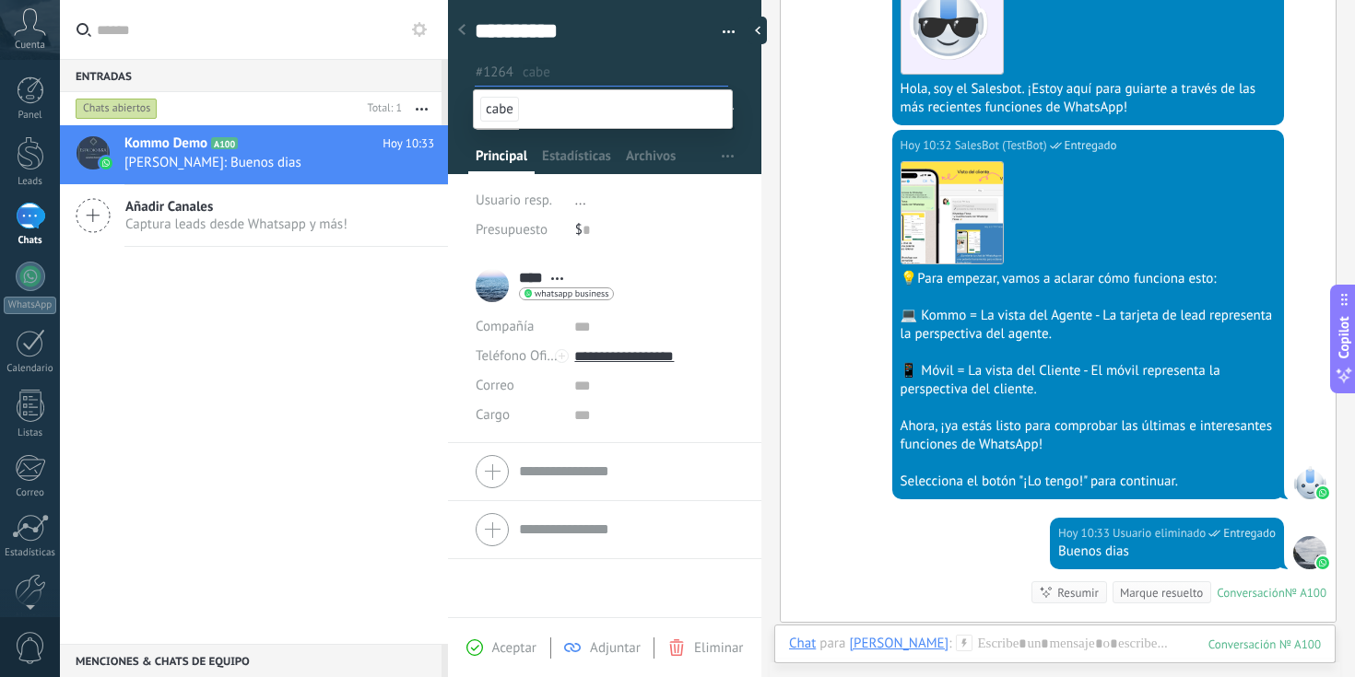
click at [512, 115] on span "cabe" at bounding box center [499, 109] width 39 height 25
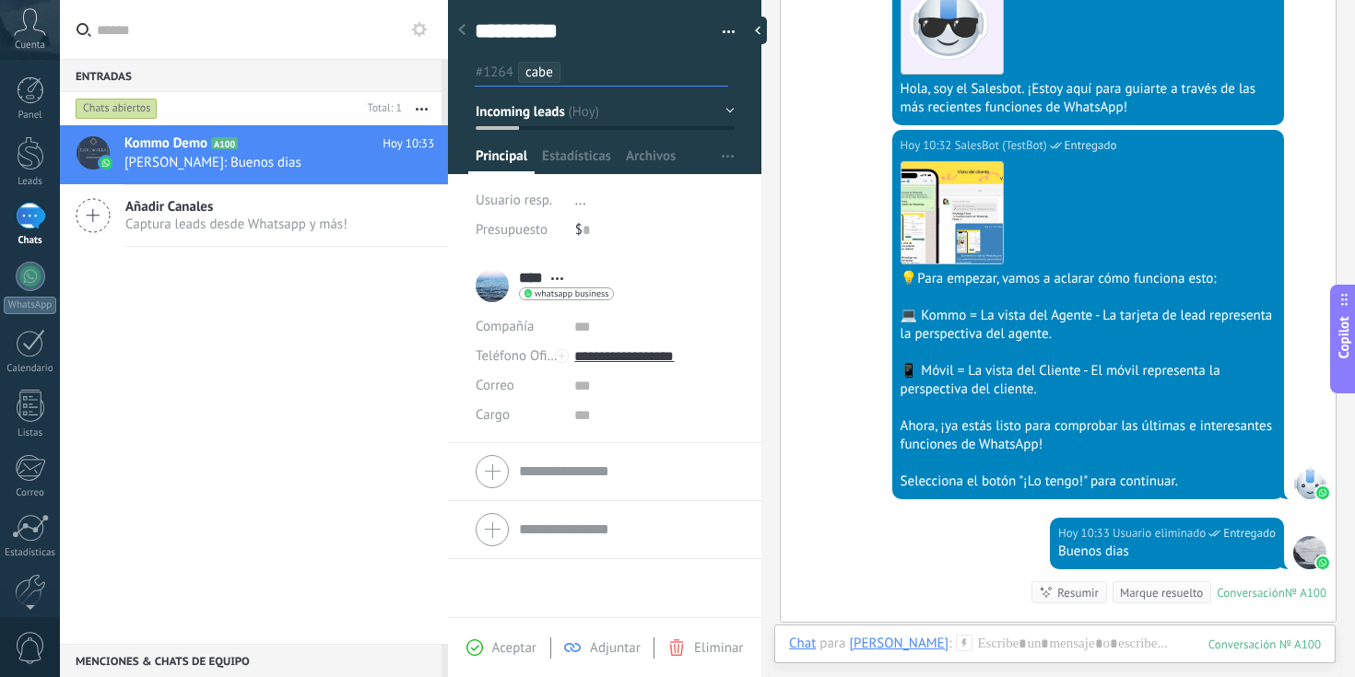
click at [806, 262] on div "[DATE] 10:32 SalesBot (TestBot) Entregado Descargar 💡Para empezar, vamos a acla…" at bounding box center [1058, 324] width 555 height 388
click at [234, 324] on div "Kommo Demo A100 [DATE] 10:33 [PERSON_NAME]: Buenos dias Añadir Canales Captura …" at bounding box center [254, 384] width 388 height 519
click at [264, 233] on div "Añadir Canales Captura leads desde Whatsapp y más!" at bounding box center [254, 216] width 388 height 62
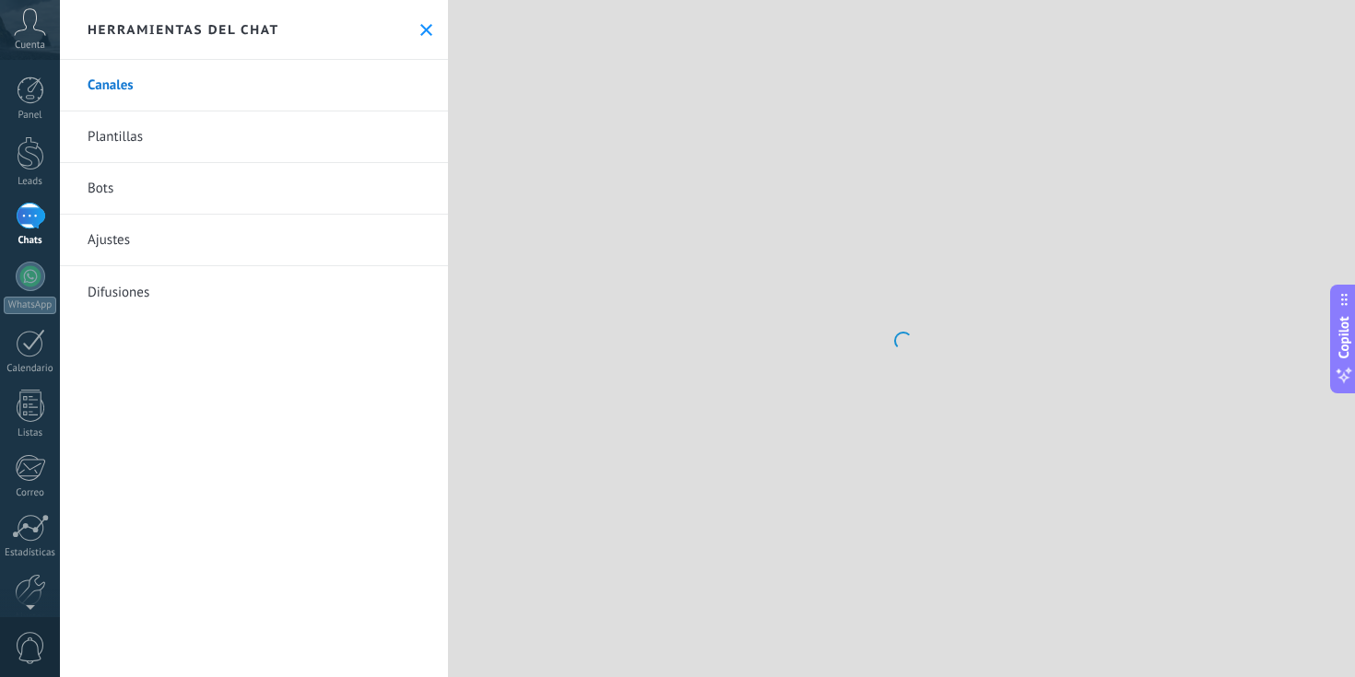
click at [406, 37] on div "Herramientas del chat" at bounding box center [254, 30] width 388 height 60
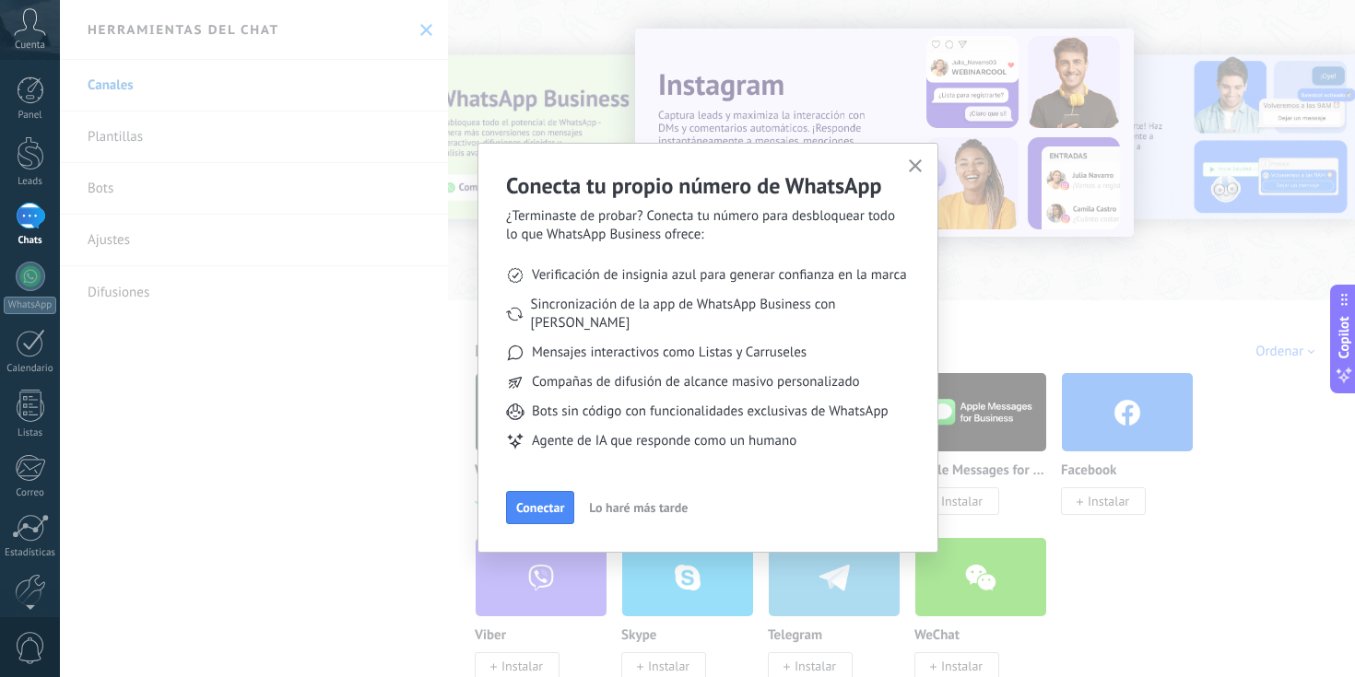
click at [923, 169] on button "button" at bounding box center [915, 167] width 23 height 25
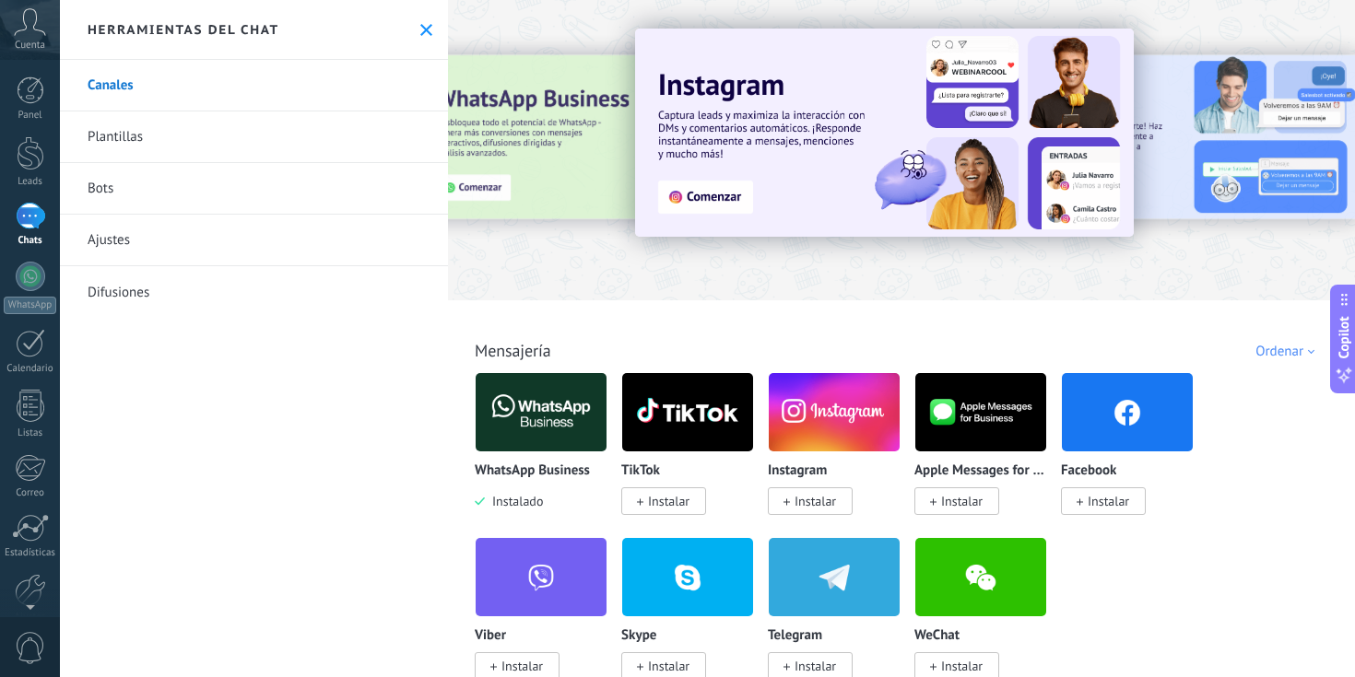
click at [35, 229] on div "1" at bounding box center [30, 216] width 29 height 27
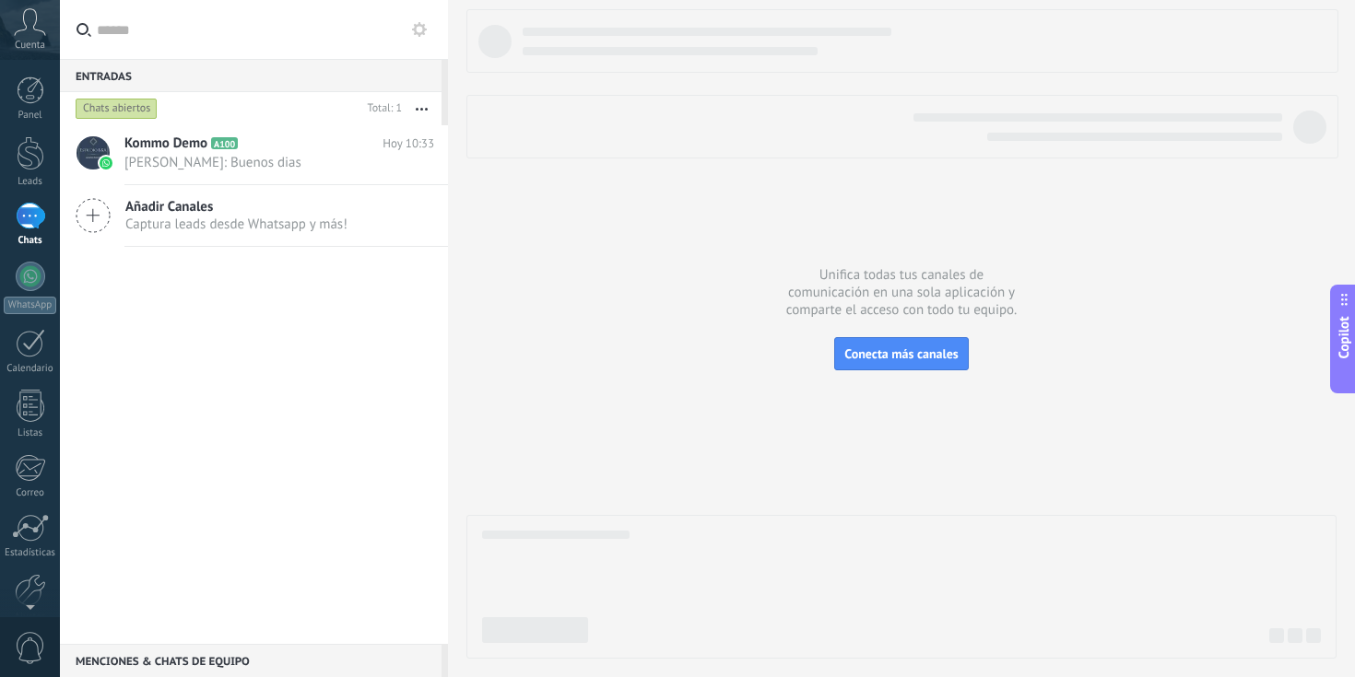
click at [216, 300] on div "Kommo Demo A100 [DATE] 10:33 [PERSON_NAME]: Buenos dias Añadir Canales Captura …" at bounding box center [254, 384] width 388 height 519
click at [259, 159] on span "[PERSON_NAME]: Buenos dias" at bounding box center [261, 163] width 275 height 18
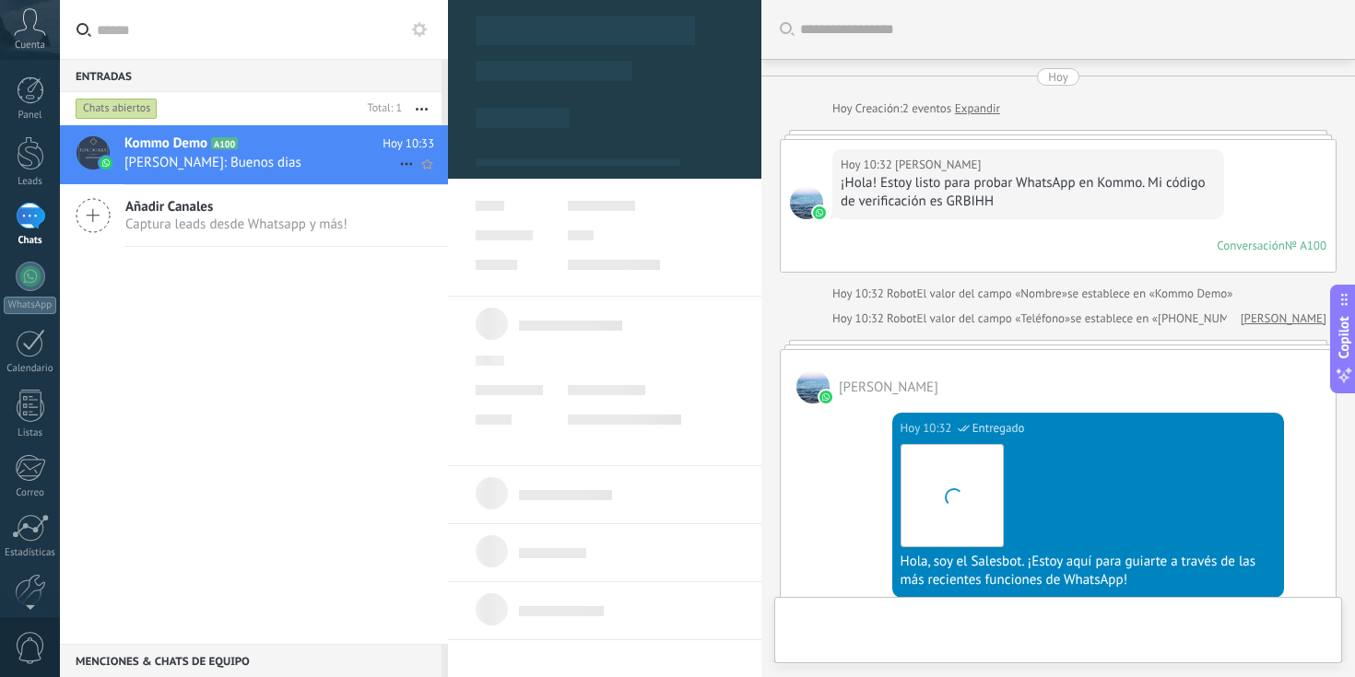
type textarea "**********"
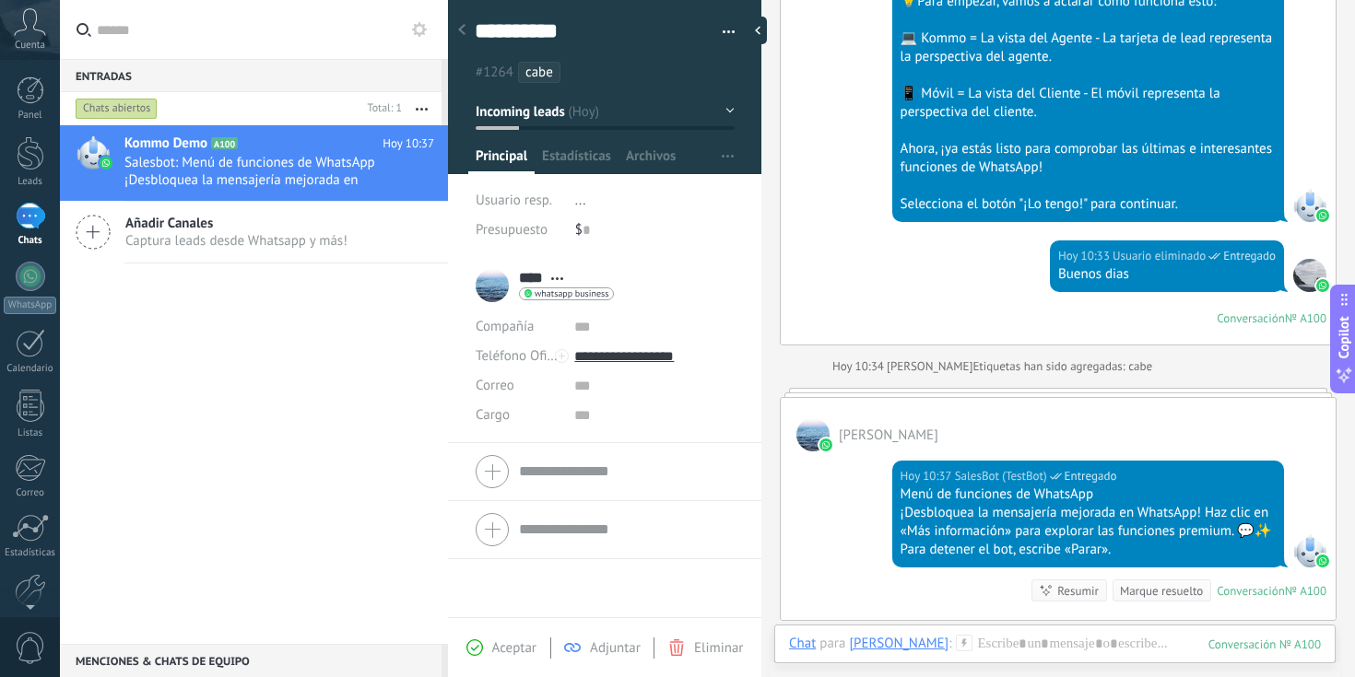
scroll to position [750, 0]
